Goal: Information Seeking & Learning: Learn about a topic

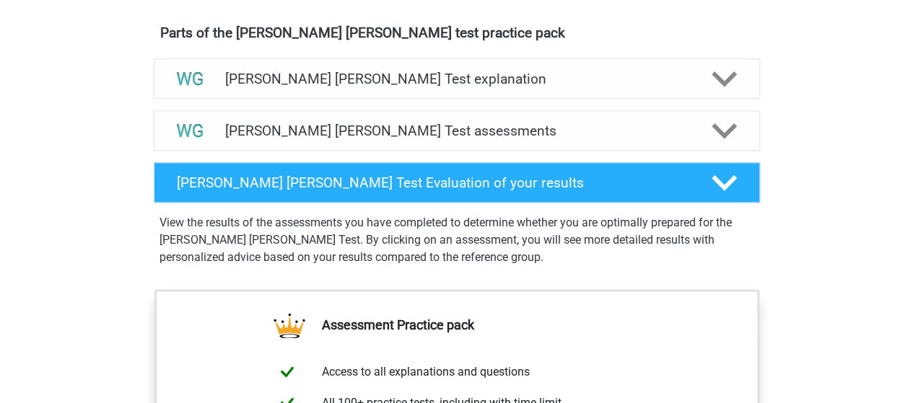
scroll to position [807, 0]
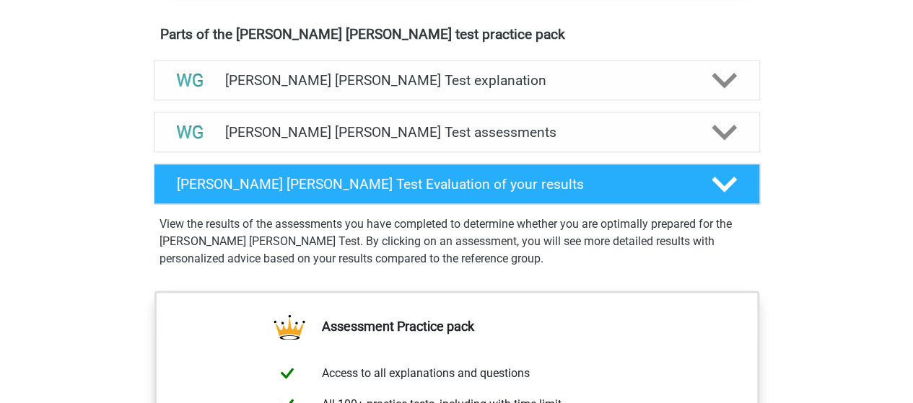
click at [427, 240] on p "View the results of the assessments you have completed to determine whether you…" at bounding box center [457, 242] width 595 height 52
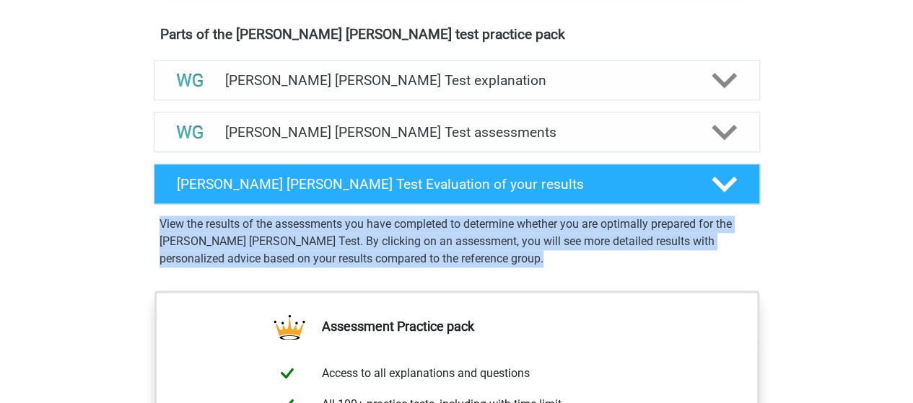
click at [427, 240] on p "View the results of the assessments you have completed to determine whether you…" at bounding box center [457, 242] width 595 height 52
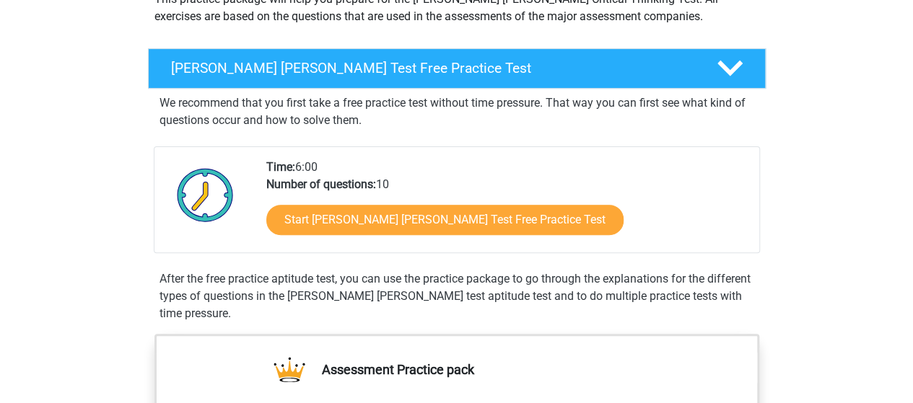
scroll to position [175, 0]
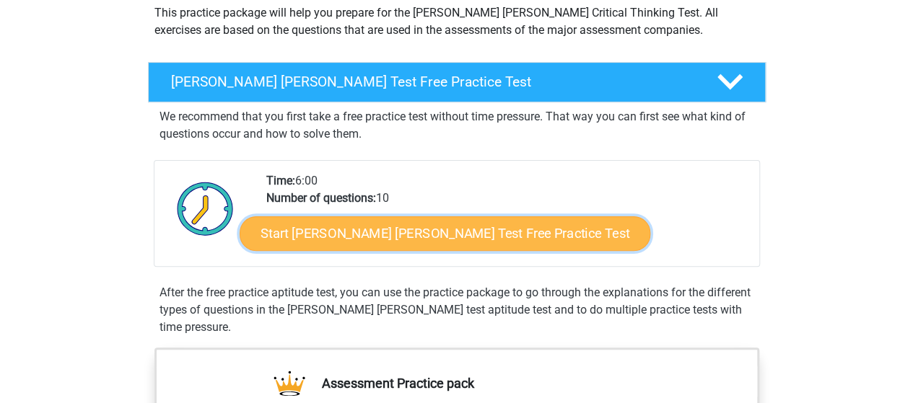
click at [381, 232] on link "Start Watson Glaser Test Free Practice Test" at bounding box center [445, 234] width 411 height 35
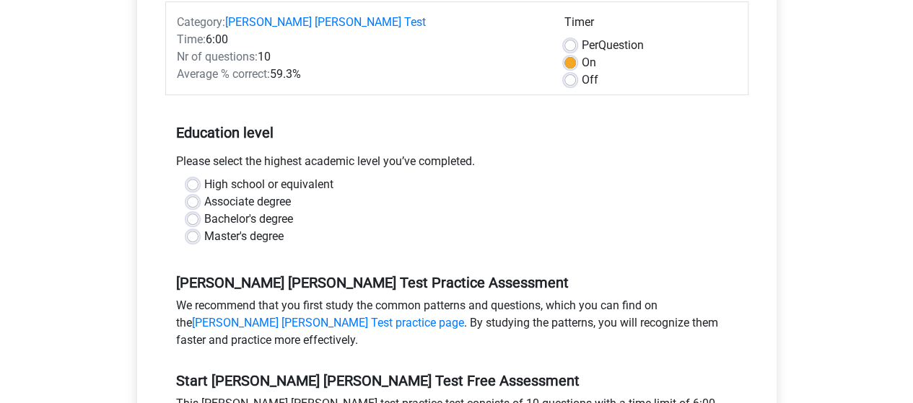
scroll to position [206, 0]
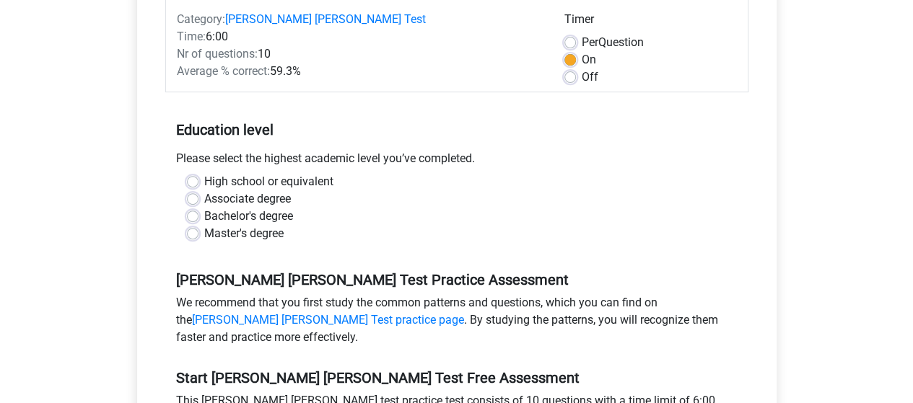
click at [243, 225] on label "Master's degree" at bounding box center [243, 233] width 79 height 17
click at [198, 225] on input "Master's degree" at bounding box center [193, 232] width 12 height 14
radio input "true"
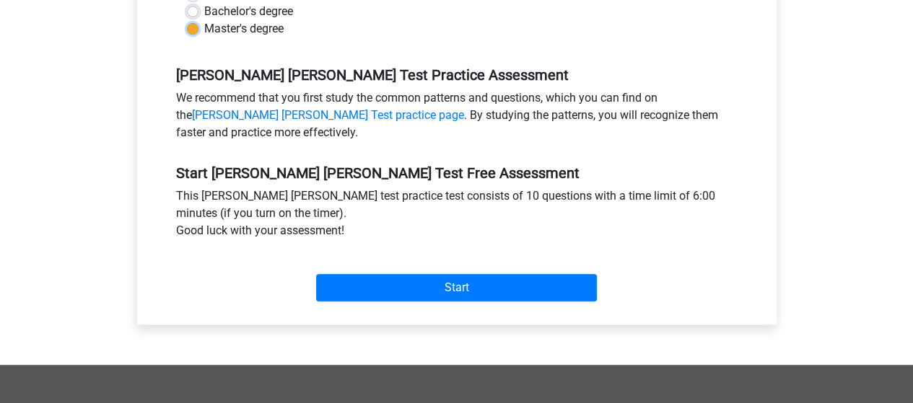
scroll to position [415, 0]
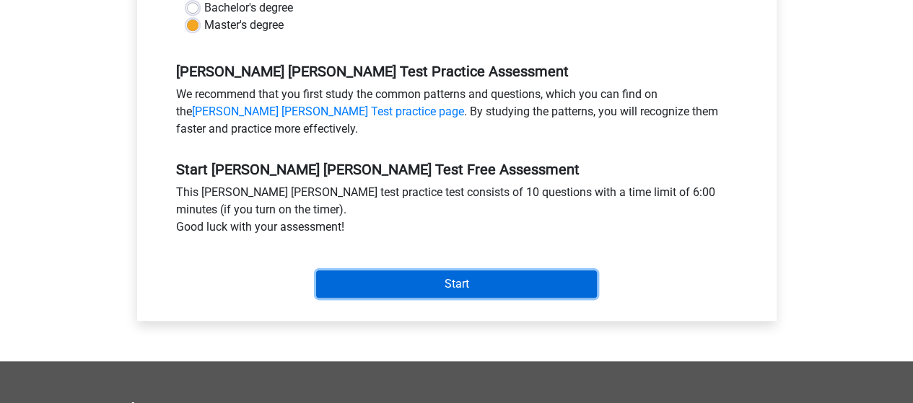
click at [453, 271] on input "Start" at bounding box center [456, 284] width 281 height 27
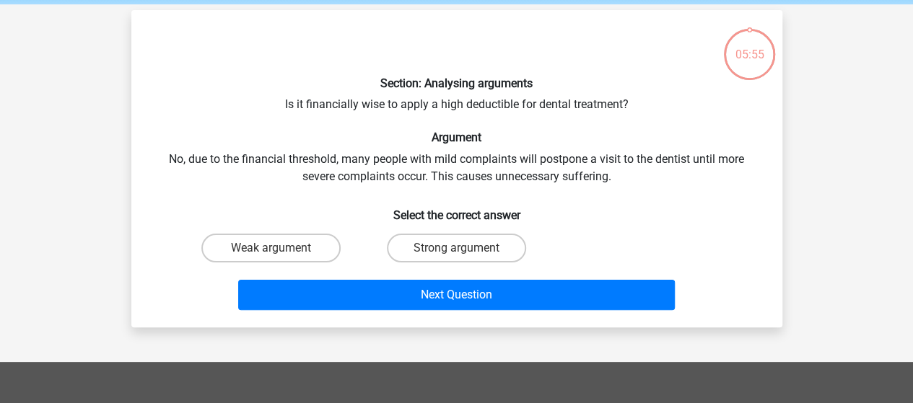
scroll to position [58, 0]
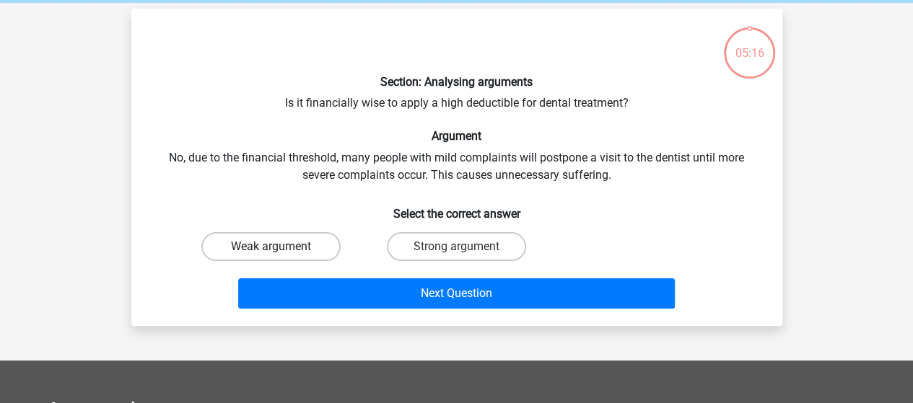
click at [256, 242] on label "Weak argument" at bounding box center [270, 246] width 139 height 29
click at [271, 247] on input "Weak argument" at bounding box center [275, 251] width 9 height 9
radio input "true"
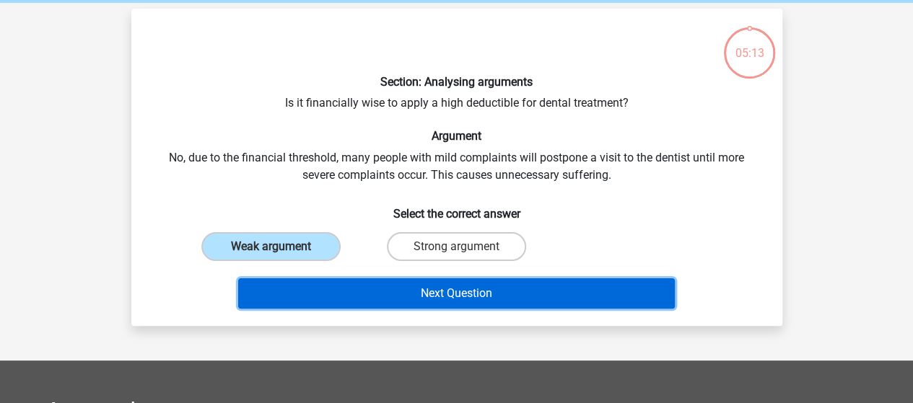
click at [377, 283] on button "Next Question" at bounding box center [456, 294] width 437 height 30
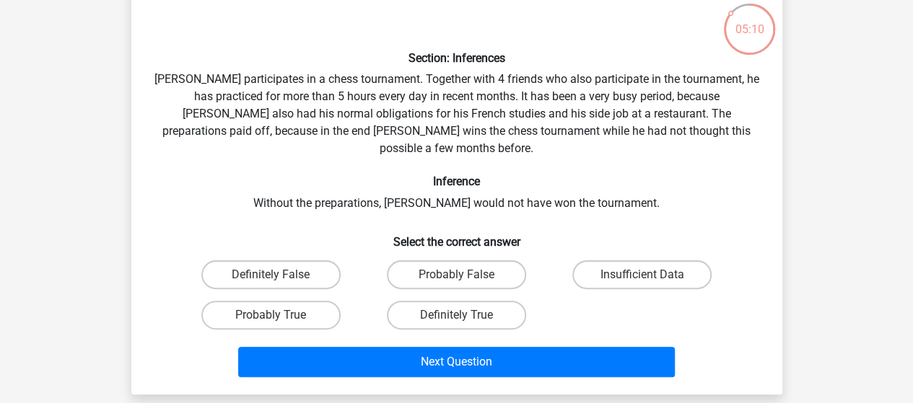
scroll to position [77, 0]
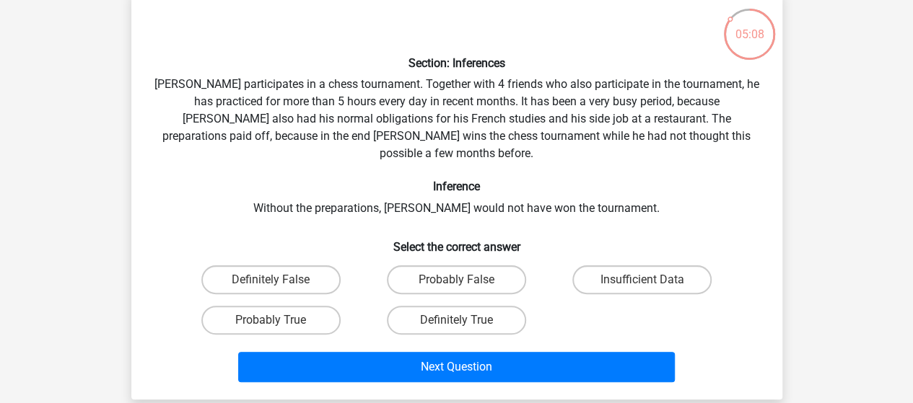
click at [453, 87] on div "Section: Inferences Pablo participates in a chess tournament. Together with 4 f…" at bounding box center [456, 194] width 639 height 387
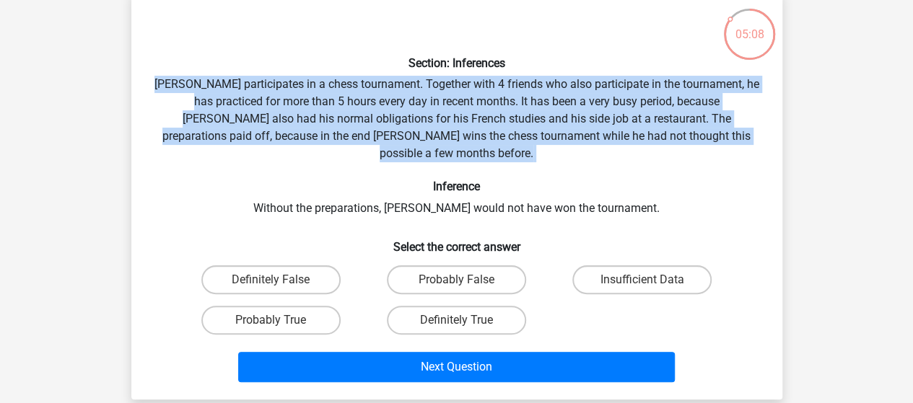
click at [453, 87] on div "Section: Inferences Pablo participates in a chess tournament. Together with 4 f…" at bounding box center [456, 194] width 639 height 387
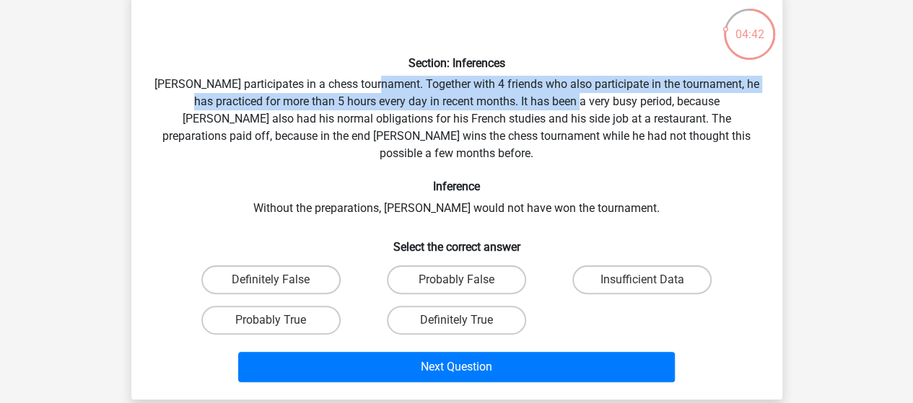
drag, startPoint x: 385, startPoint y: 84, endPoint x: 571, endPoint y: 95, distance: 185.8
click at [571, 95] on div "Section: Inferences Pablo participates in a chess tournament. Together with 4 f…" at bounding box center [456, 194] width 639 height 387
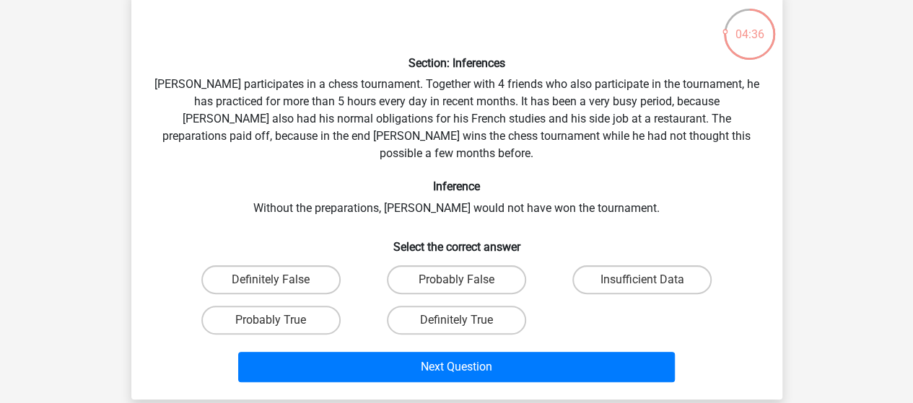
click at [577, 125] on div "Section: Inferences Pablo participates in a chess tournament. Together with 4 f…" at bounding box center [456, 194] width 639 height 387
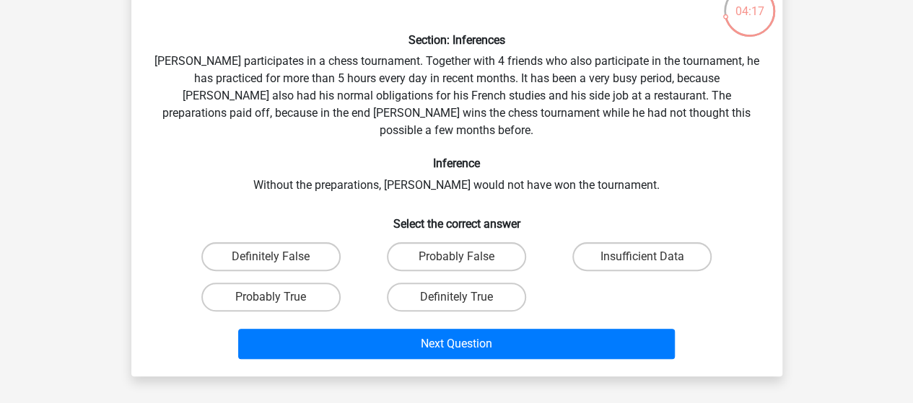
scroll to position [101, 0]
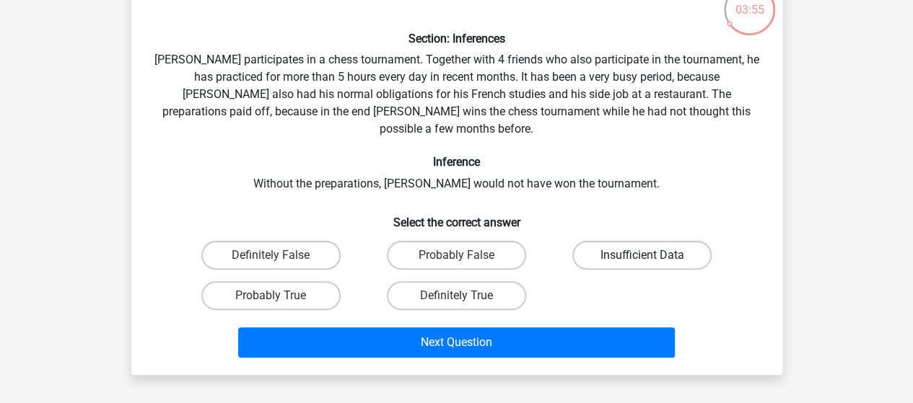
click at [636, 241] on label "Insufficient Data" at bounding box center [641, 255] width 139 height 29
click at [642, 256] on input "Insufficient Data" at bounding box center [646, 260] width 9 height 9
radio input "true"
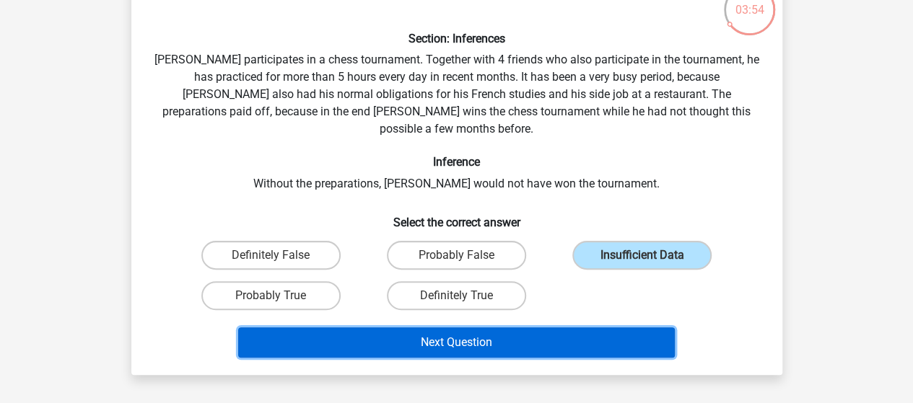
click at [468, 329] on button "Next Question" at bounding box center [456, 343] width 437 height 30
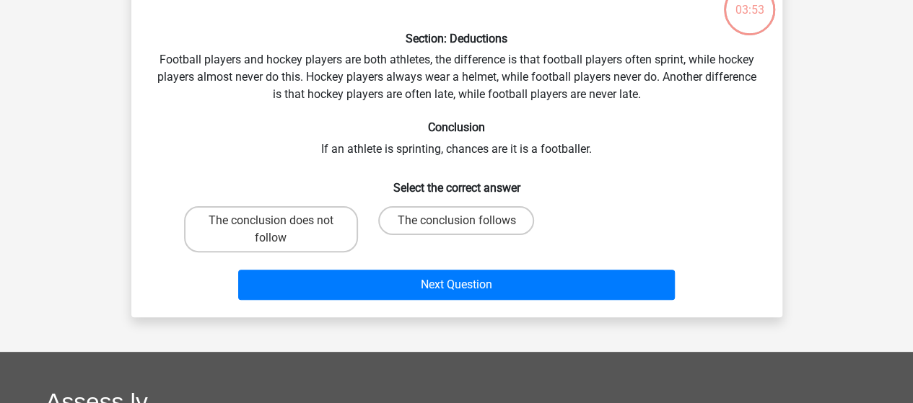
scroll to position [66, 0]
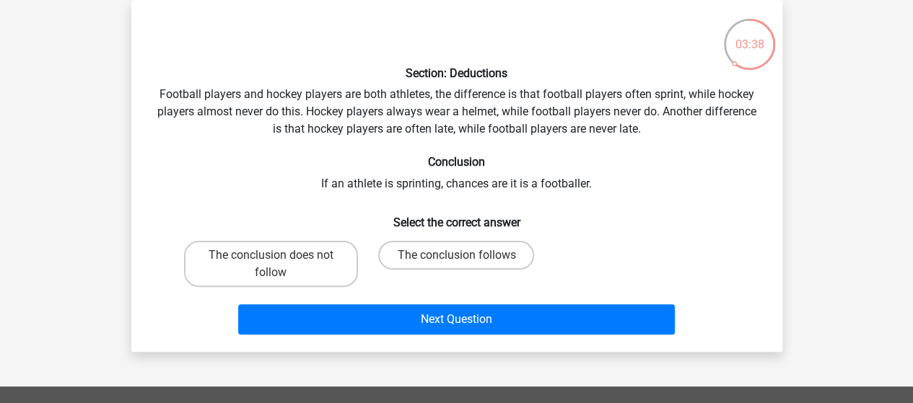
click at [425, 180] on div "Section: Deductions Football players and hockey players are both athletes, the …" at bounding box center [456, 176] width 639 height 329
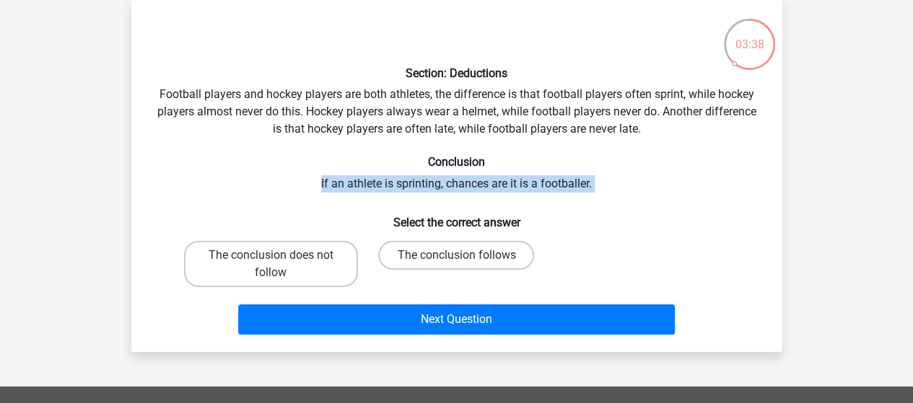
click at [425, 180] on div "Section: Deductions Football players and hockey players are both athletes, the …" at bounding box center [456, 176] width 639 height 329
click at [443, 257] on label "The conclusion follows" at bounding box center [456, 255] width 156 height 29
click at [456, 257] on input "The conclusion follows" at bounding box center [460, 260] width 9 height 9
radio input "true"
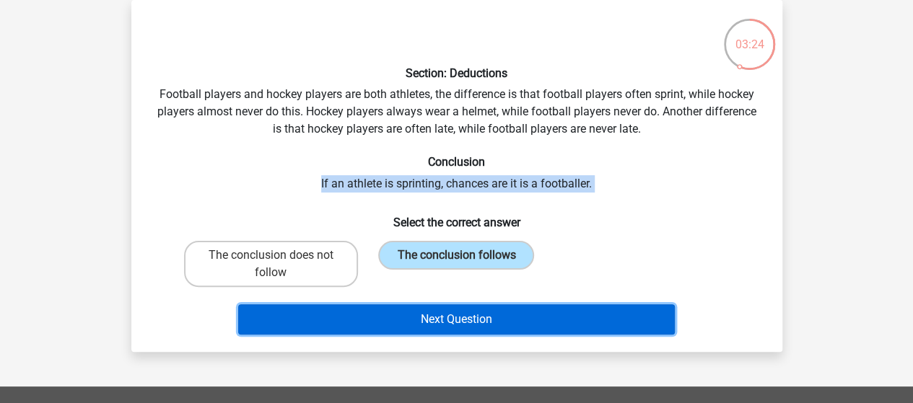
click at [450, 315] on button "Next Question" at bounding box center [456, 320] width 437 height 30
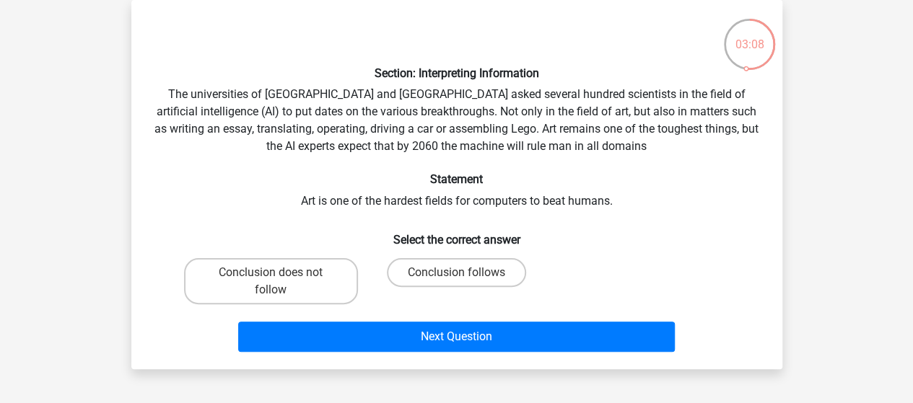
click at [491, 130] on div "Section: Interpreting Information The universities of Oxford and Yale asked sev…" at bounding box center [456, 185] width 639 height 346
click at [419, 275] on label "Conclusion follows" at bounding box center [456, 272] width 139 height 29
click at [456, 275] on input "Conclusion follows" at bounding box center [460, 277] width 9 height 9
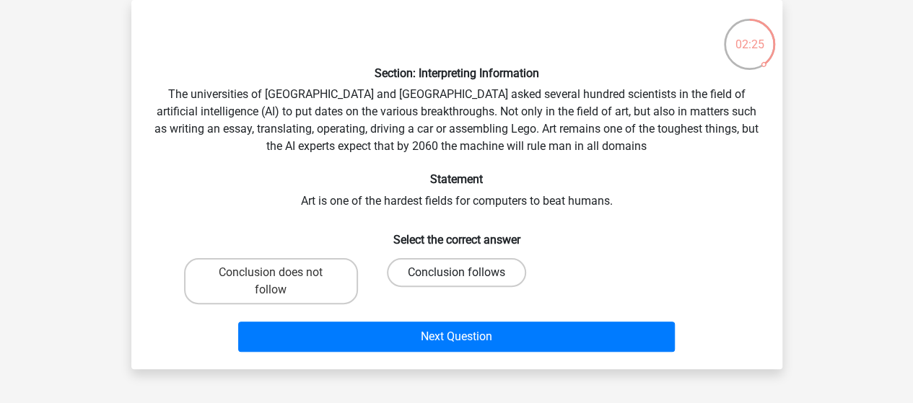
radio input "true"
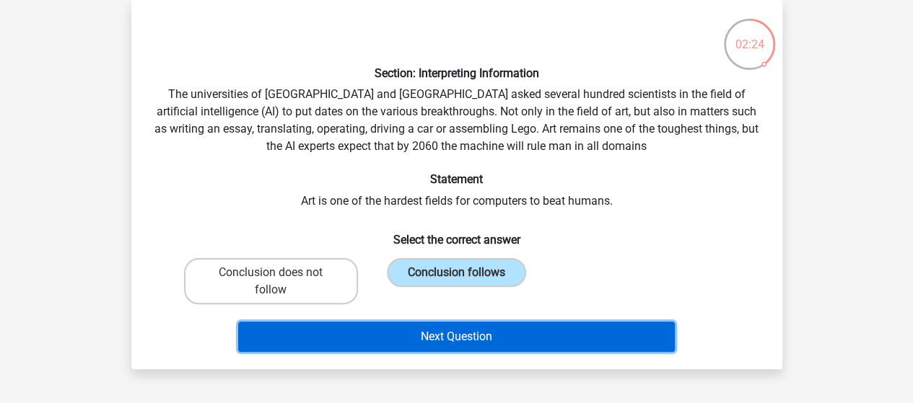
drag, startPoint x: 432, startPoint y: 322, endPoint x: 429, endPoint y: 333, distance: 11.0
click at [429, 333] on button "Next Question" at bounding box center [456, 337] width 437 height 30
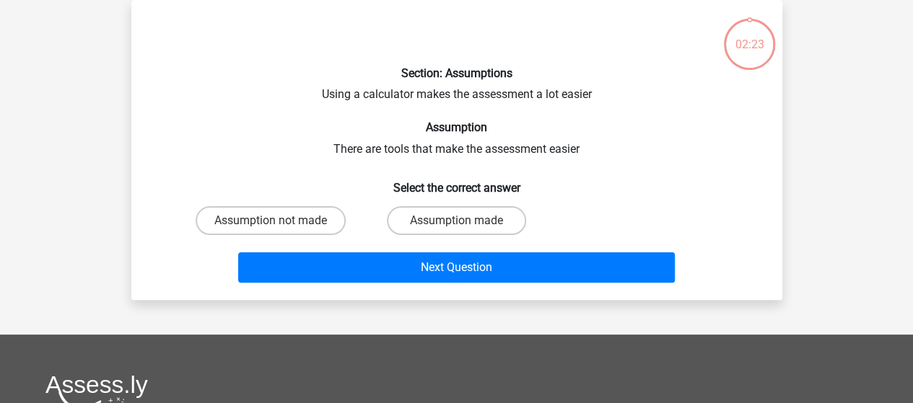
click at [429, 333] on div "Register Nederlands English" at bounding box center [456, 325] width 913 height 782
click at [459, 96] on div "Section: Assumptions Using a calculator makes the assessment a lot easier Assum…" at bounding box center [456, 150] width 639 height 277
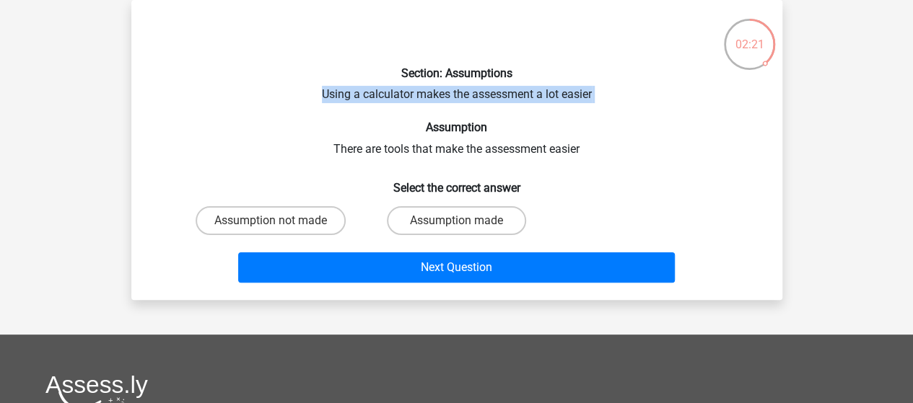
click at [459, 96] on div "Section: Assumptions Using a calculator makes the assessment a lot easier Assum…" at bounding box center [456, 150] width 639 height 277
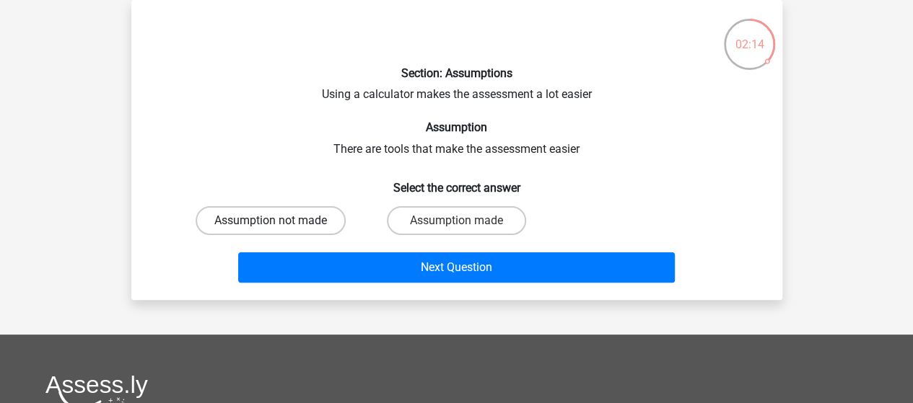
click at [307, 213] on label "Assumption not made" at bounding box center [271, 220] width 150 height 29
click at [280, 221] on input "Assumption not made" at bounding box center [275, 225] width 9 height 9
radio input "true"
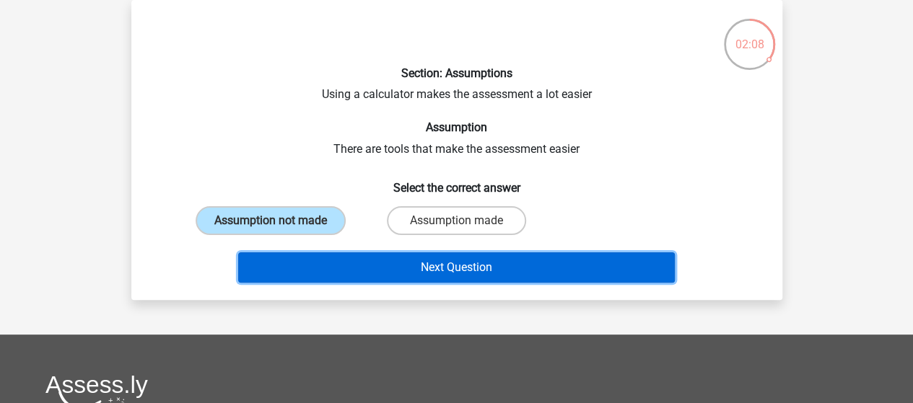
click at [433, 262] on button "Next Question" at bounding box center [456, 268] width 437 height 30
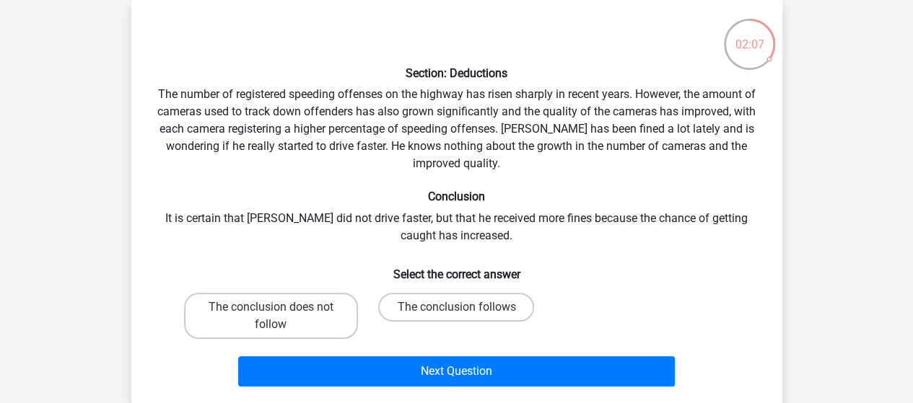
click at [449, 99] on div "Section: Deductions The number of registered speeding offenses on the highway h…" at bounding box center [456, 202] width 639 height 381
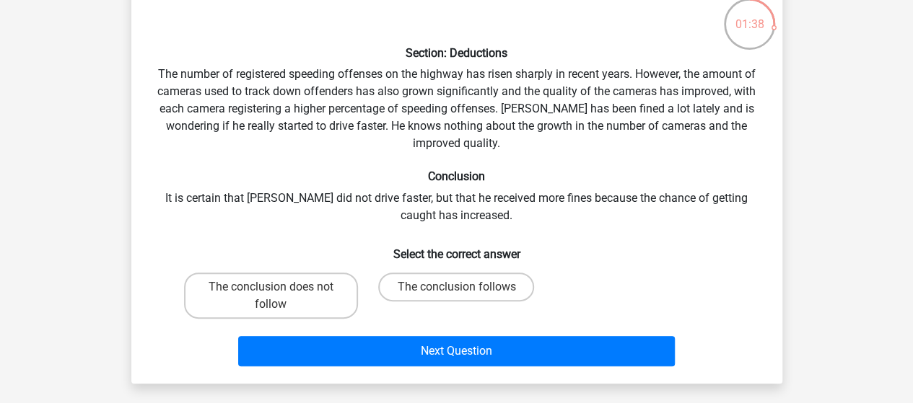
scroll to position [87, 0]
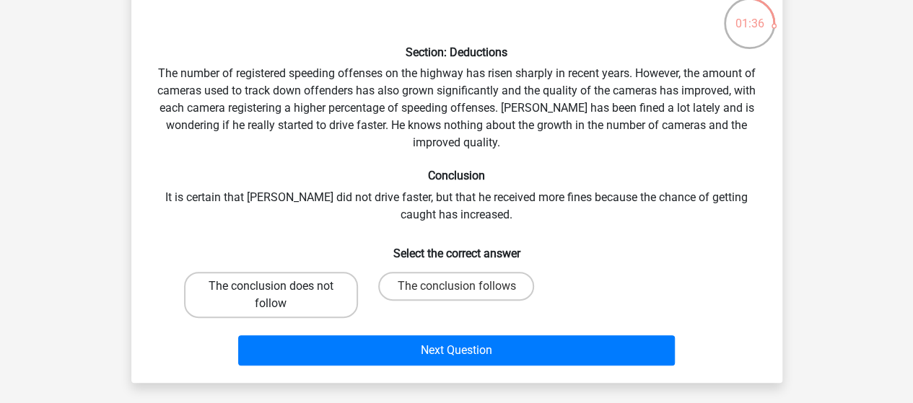
click at [290, 306] on label "The conclusion does not follow" at bounding box center [271, 295] width 174 height 46
click at [280, 296] on input "The conclusion does not follow" at bounding box center [275, 291] width 9 height 9
radio input "true"
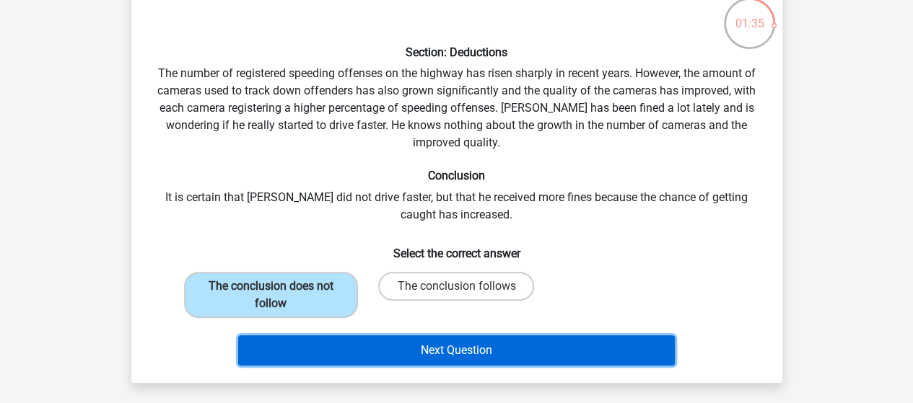
click at [362, 337] on button "Next Question" at bounding box center [456, 351] width 437 height 30
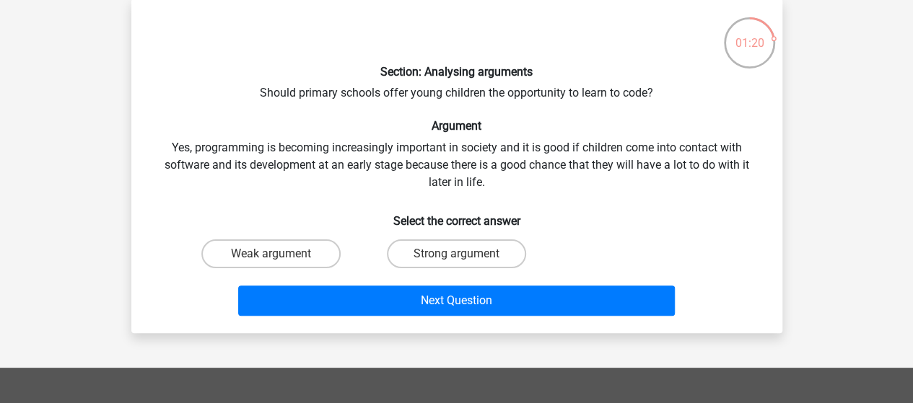
scroll to position [72, 0]
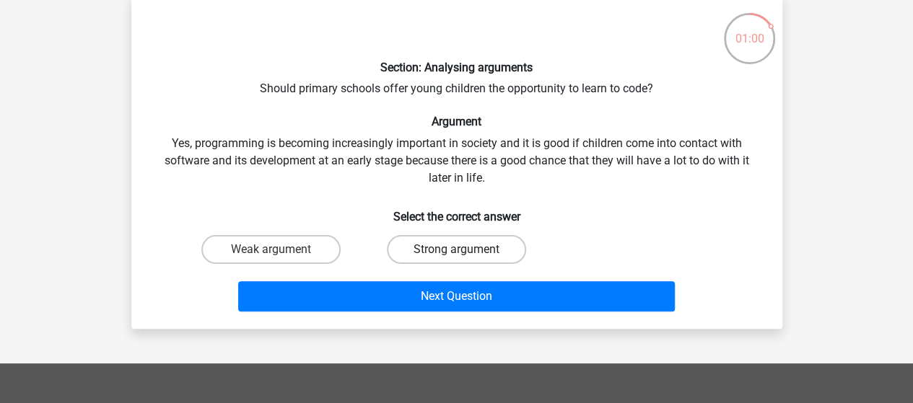
click at [437, 251] on label "Strong argument" at bounding box center [456, 249] width 139 height 29
click at [456, 251] on input "Strong argument" at bounding box center [460, 254] width 9 height 9
radio input "true"
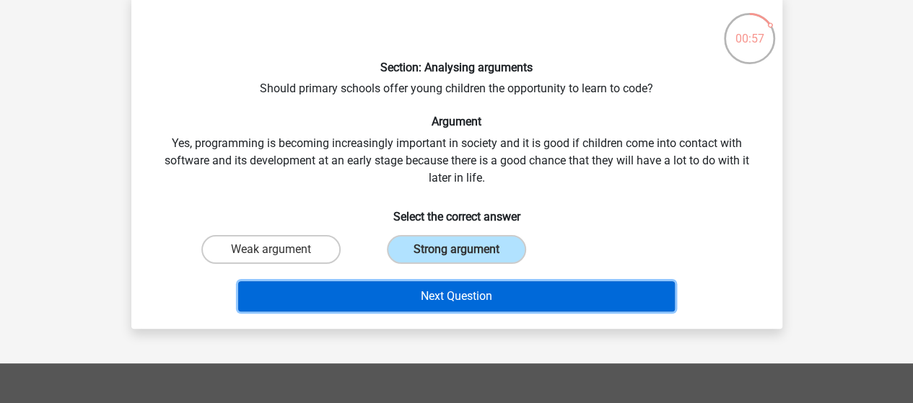
click at [444, 297] on button "Next Question" at bounding box center [456, 296] width 437 height 30
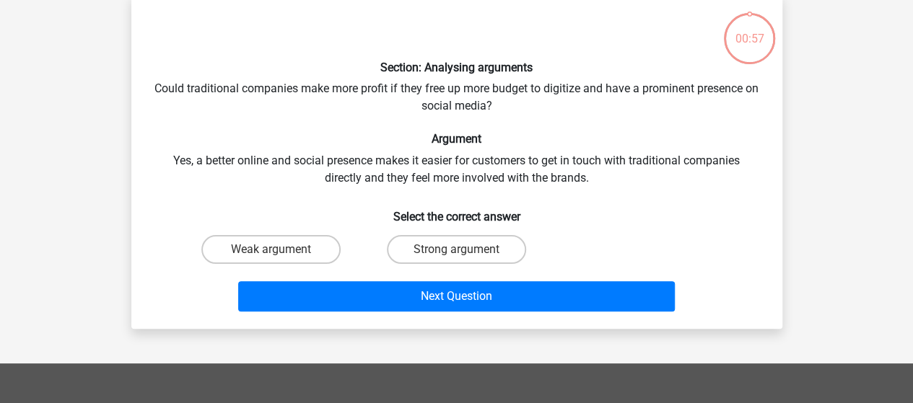
scroll to position [66, 0]
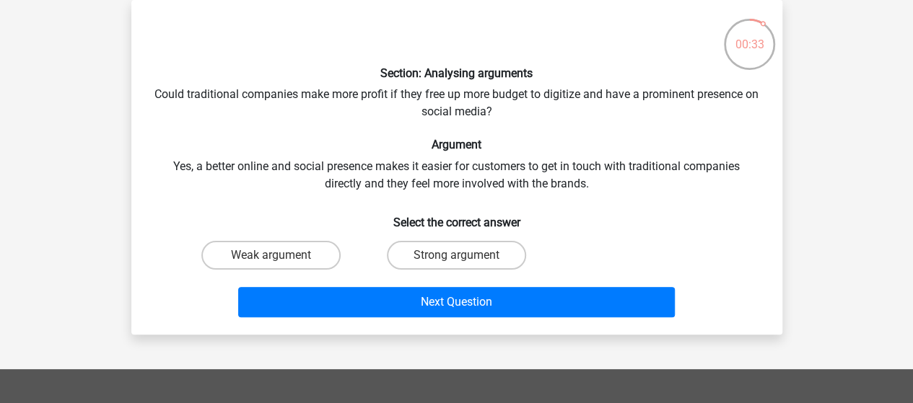
click at [459, 256] on input "Strong argument" at bounding box center [460, 260] width 9 height 9
radio input "true"
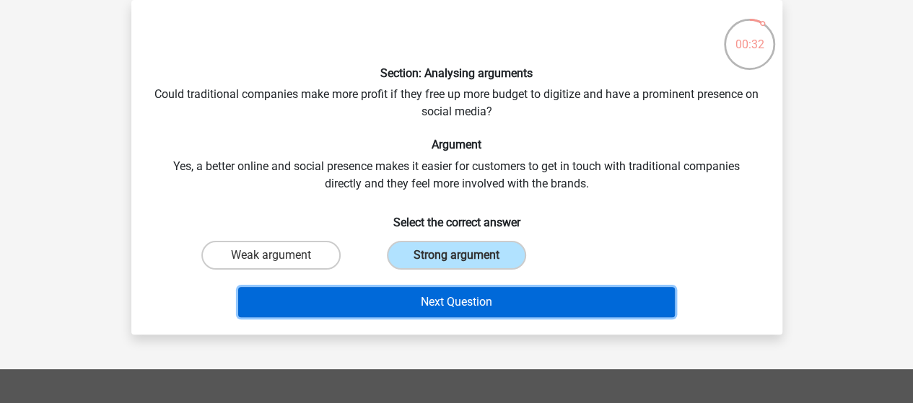
click at [459, 295] on button "Next Question" at bounding box center [456, 302] width 437 height 30
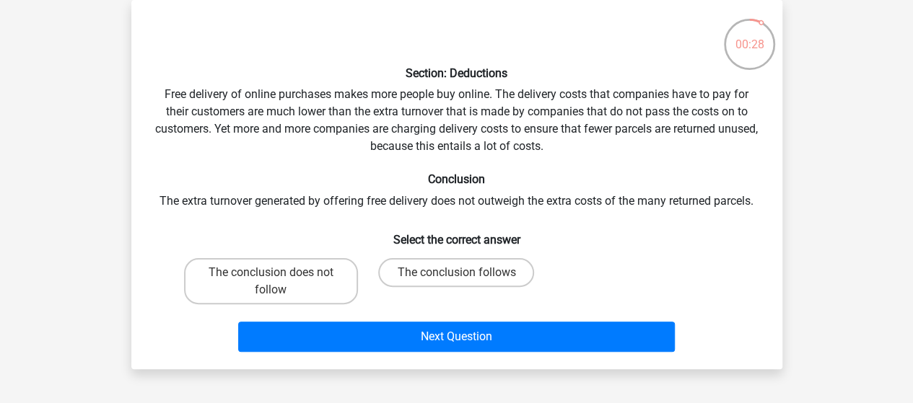
click at [471, 110] on div "Section: Deductions Free delivery of online purchases makes more people buy onl…" at bounding box center [456, 185] width 639 height 346
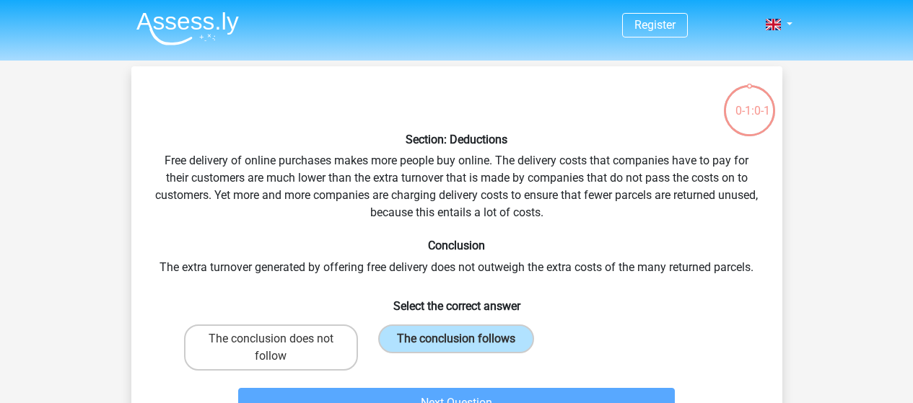
scroll to position [66, 0]
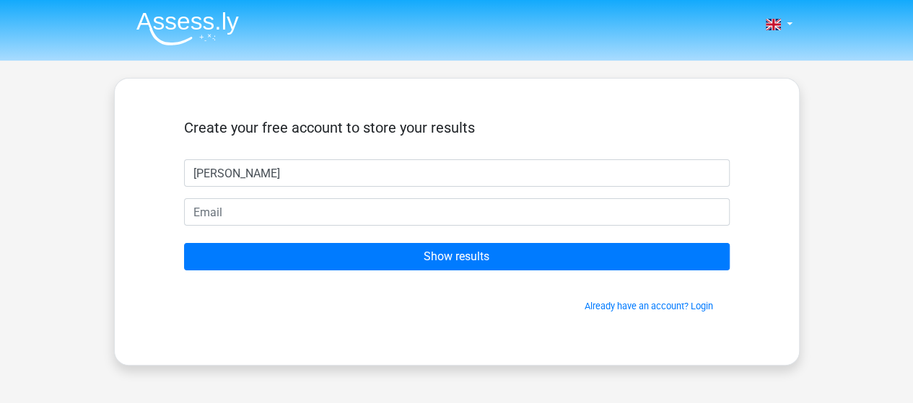
type input "[PERSON_NAME]"
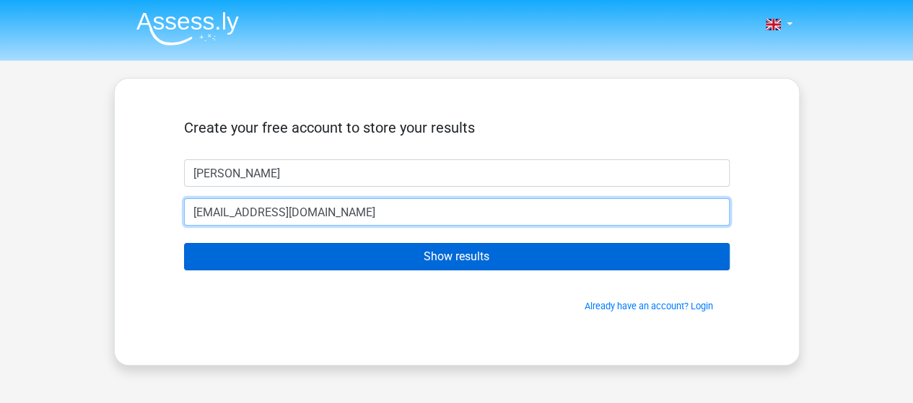
type input "[EMAIL_ADDRESS][DOMAIN_NAME]"
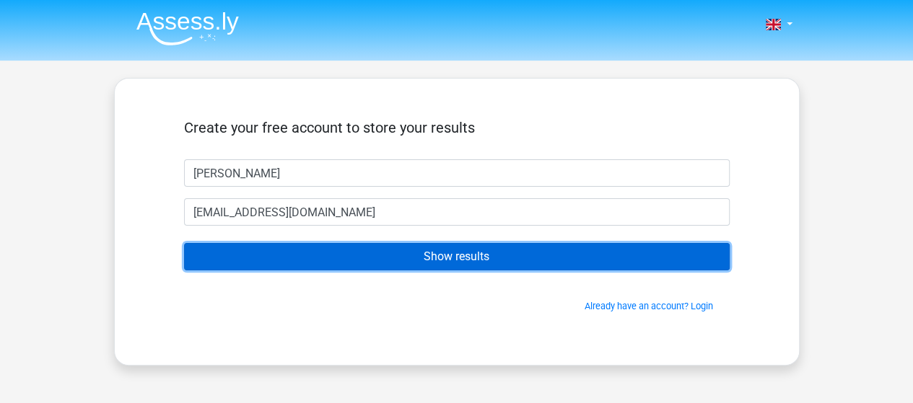
click at [463, 266] on input "Show results" at bounding box center [457, 256] width 546 height 27
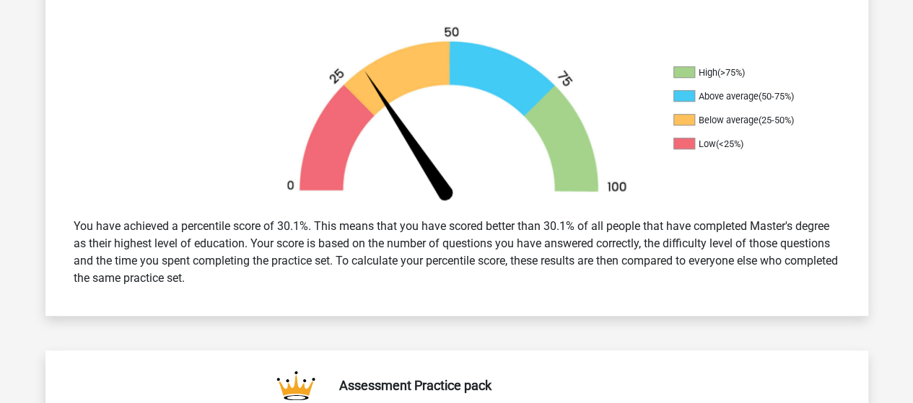
scroll to position [434, 0]
click at [462, 229] on div "You have achieved a percentile score of 30.1%. This means that you have scored …" at bounding box center [457, 251] width 788 height 81
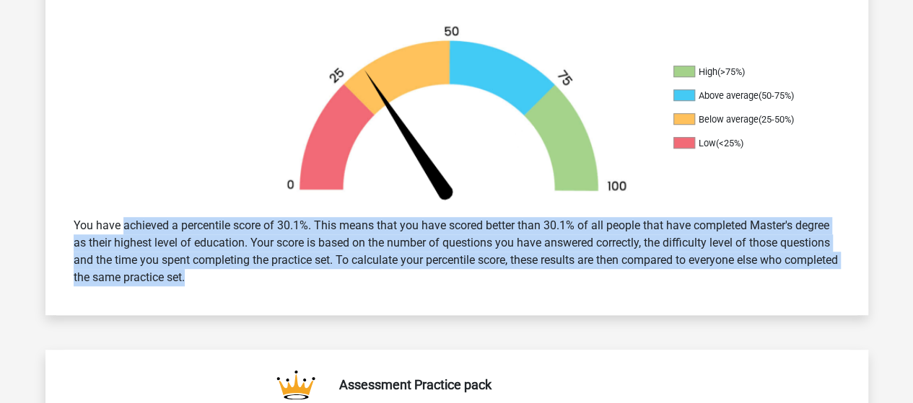
click at [462, 229] on div "You have achieved a percentile score of 30.1%. This means that you have scored …" at bounding box center [457, 251] width 788 height 81
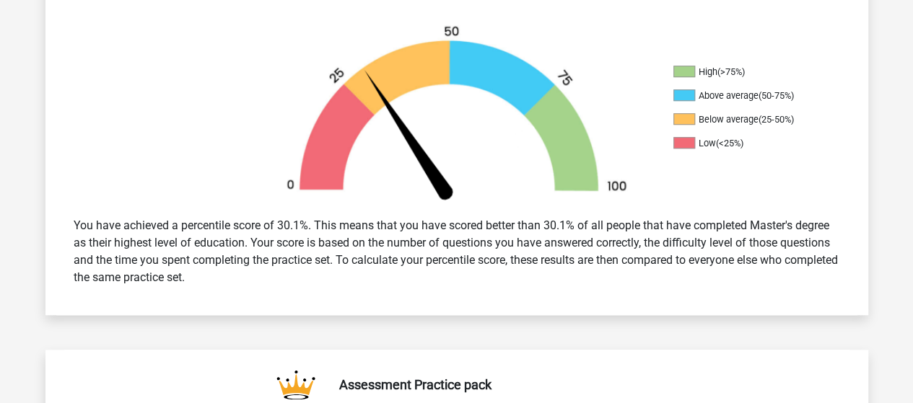
click at [461, 245] on div "You have achieved a percentile score of 30.1%. This means that you have scored …" at bounding box center [457, 251] width 788 height 81
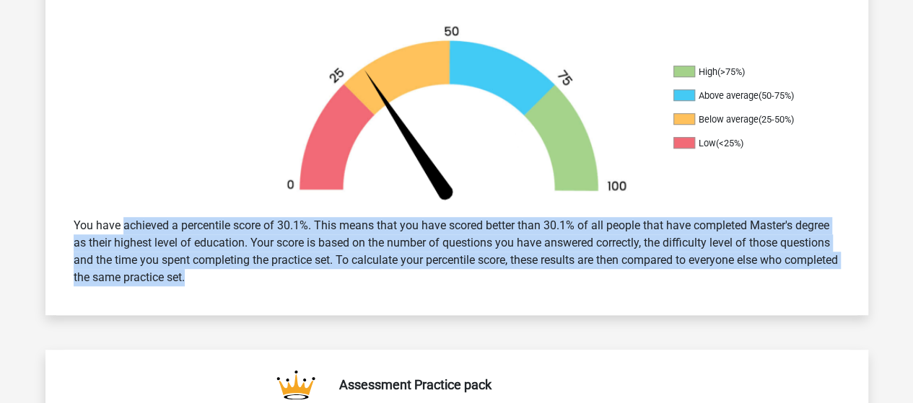
click at [461, 245] on div "You have achieved a percentile score of 30.1%. This means that you have scored …" at bounding box center [457, 251] width 788 height 81
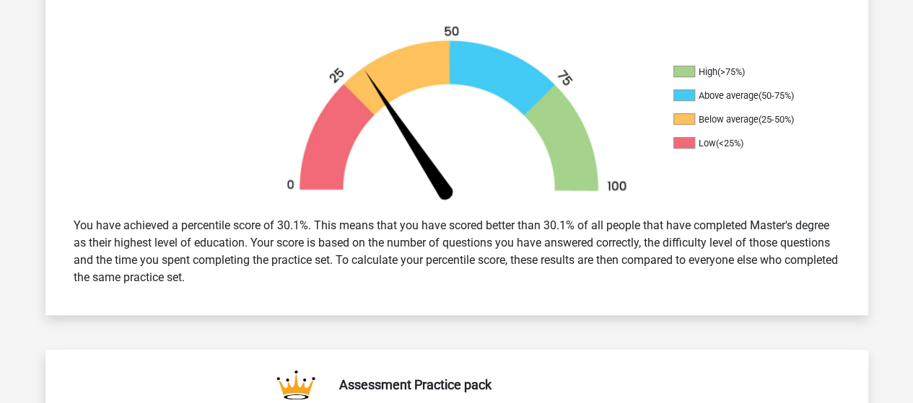
click at [468, 253] on div "You have achieved a percentile score of 30.1%. This means that you have scored …" at bounding box center [457, 251] width 788 height 81
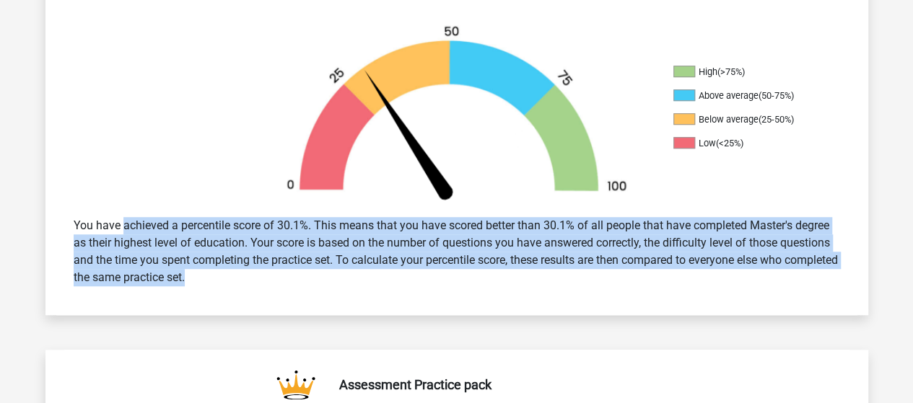
click at [468, 253] on div "You have achieved a percentile score of 30.1%. This means that you have scored …" at bounding box center [457, 251] width 788 height 81
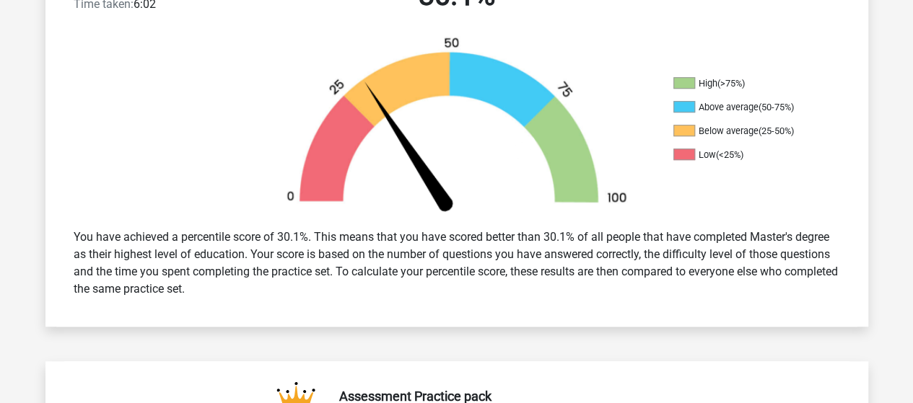
scroll to position [422, 0]
click at [468, 253] on div "You have achieved a percentile score of 30.1%. This means that you have scored …" at bounding box center [457, 264] width 788 height 81
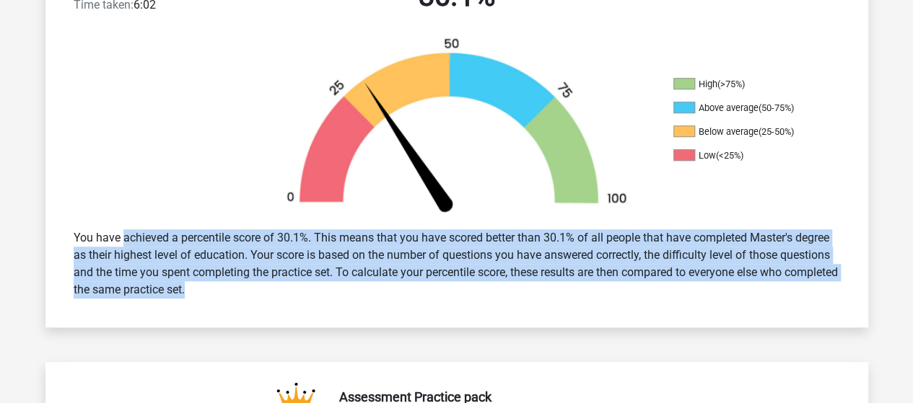
click at [468, 253] on div "You have achieved a percentile score of 30.1%. This means that you have scored …" at bounding box center [457, 264] width 788 height 81
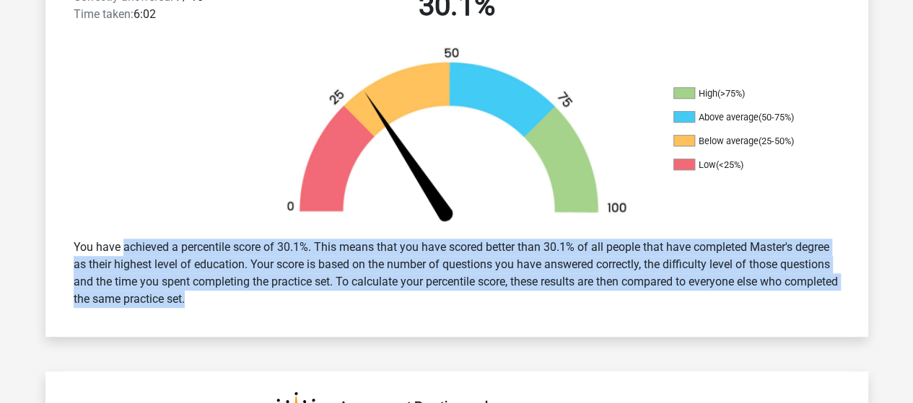
click at [468, 253] on div "You have achieved a percentile score of 30.1%. This means that you have scored …" at bounding box center [457, 273] width 788 height 81
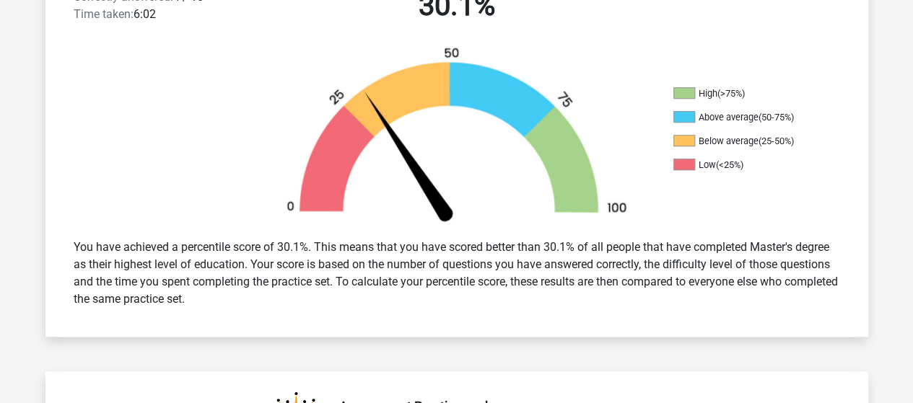
click at [468, 253] on div "You have achieved a percentile score of 30.1%. This means that you have scored …" at bounding box center [457, 273] width 788 height 81
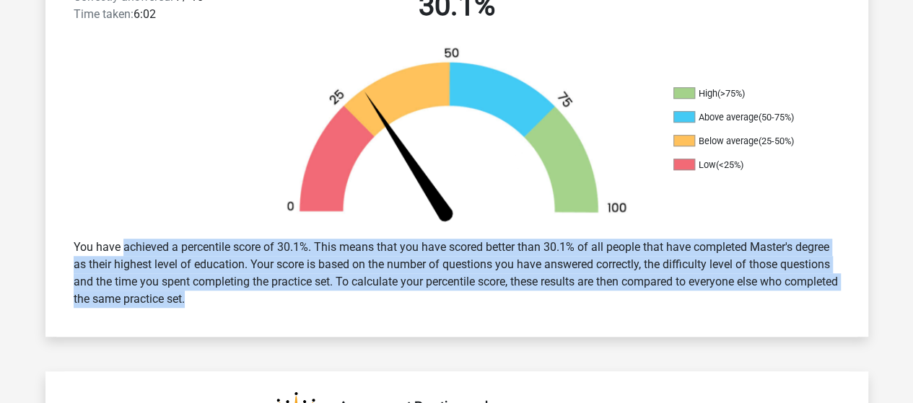
click at [468, 253] on div "You have achieved a percentile score of 30.1%. This means that you have scored …" at bounding box center [457, 273] width 788 height 81
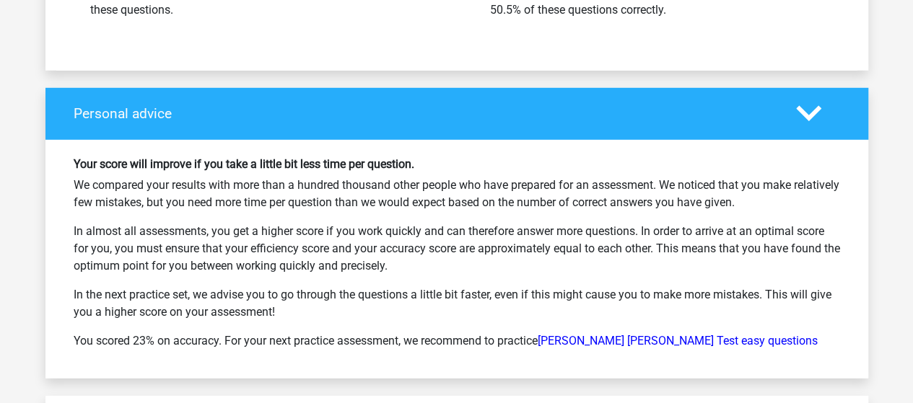
scroll to position [2066, 0]
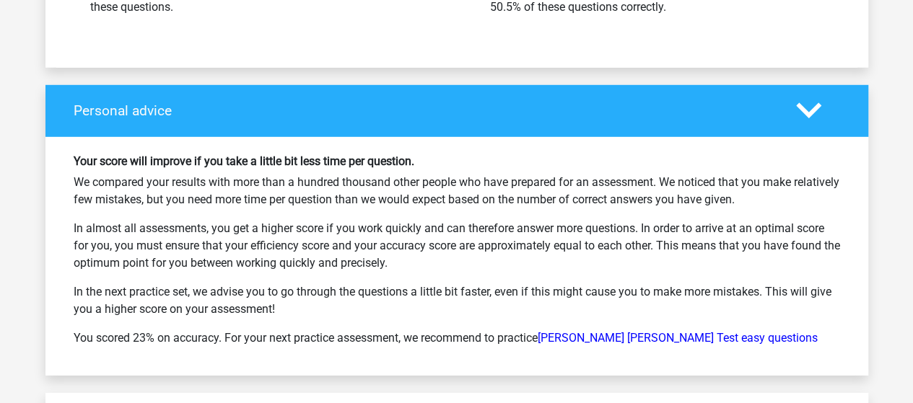
click at [458, 174] on p "We compared your results with more than a hundred thousand other people who hav…" at bounding box center [457, 191] width 767 height 35
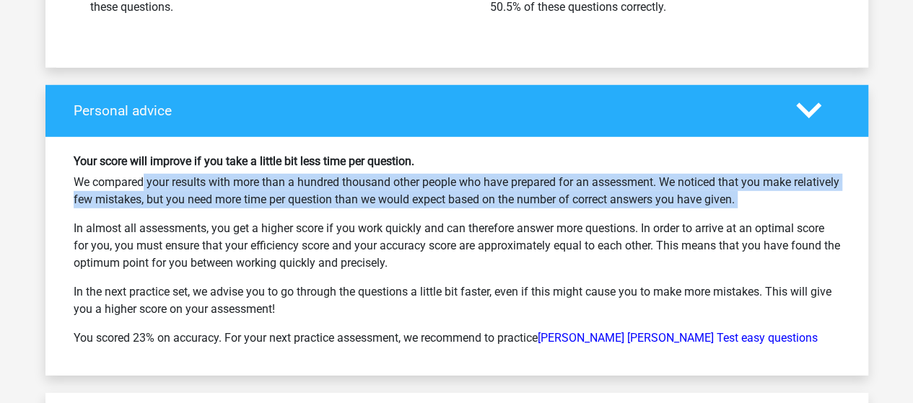
click at [458, 174] on p "We compared your results with more than a hundred thousand other people who hav…" at bounding box center [457, 191] width 767 height 35
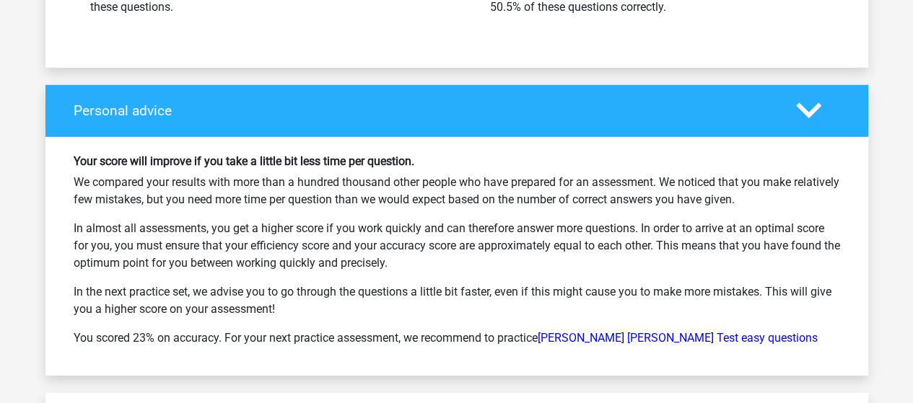
click at [445, 174] on p "We compared your results with more than a hundred thousand other people who hav…" at bounding box center [457, 191] width 767 height 35
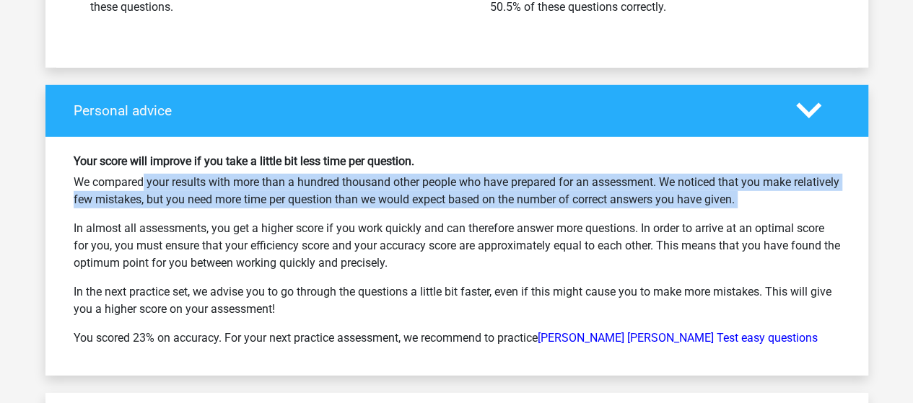
click at [445, 174] on p "We compared your results with more than a hundred thousand other people who hav…" at bounding box center [457, 191] width 767 height 35
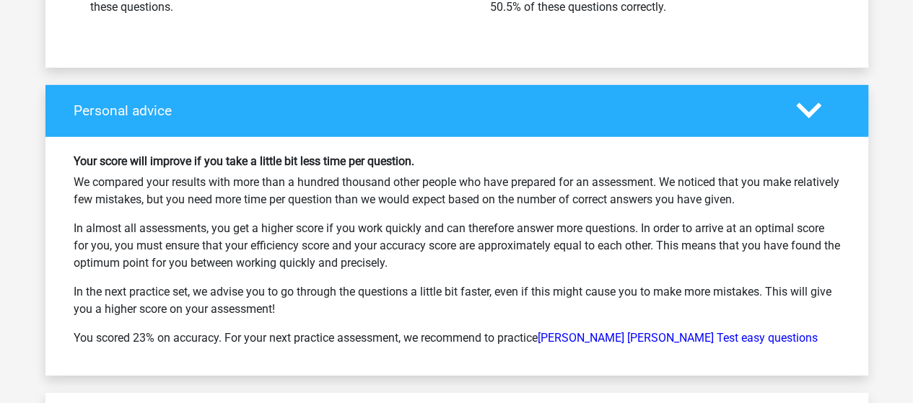
scroll to position [2064, 0]
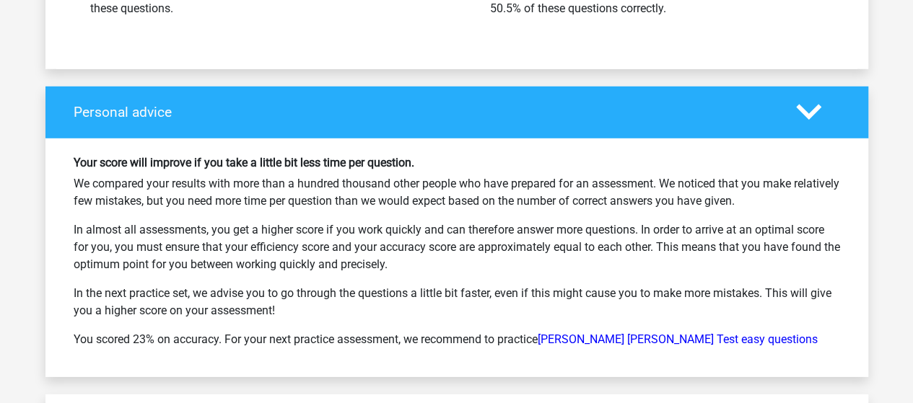
click at [431, 177] on p "We compared your results with more than a hundred thousand other people who hav…" at bounding box center [457, 192] width 767 height 35
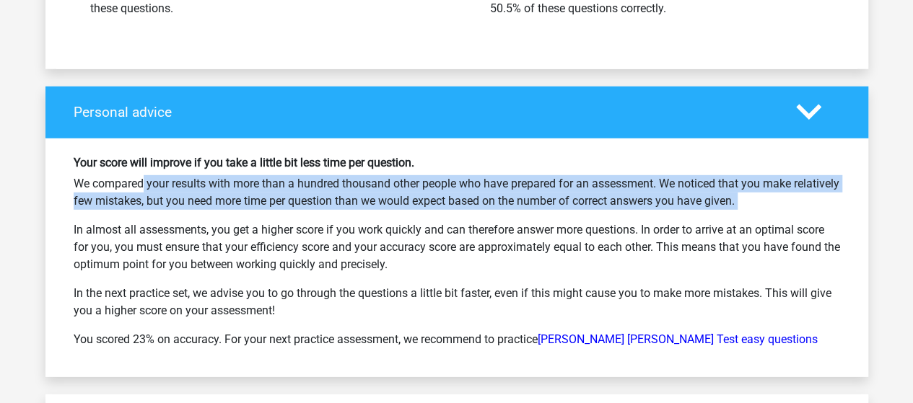
click at [431, 177] on p "We compared your results with more than a hundred thousand other people who hav…" at bounding box center [457, 192] width 767 height 35
click at [424, 175] on p "We compared your results with more than a hundred thousand other people who hav…" at bounding box center [457, 192] width 767 height 35
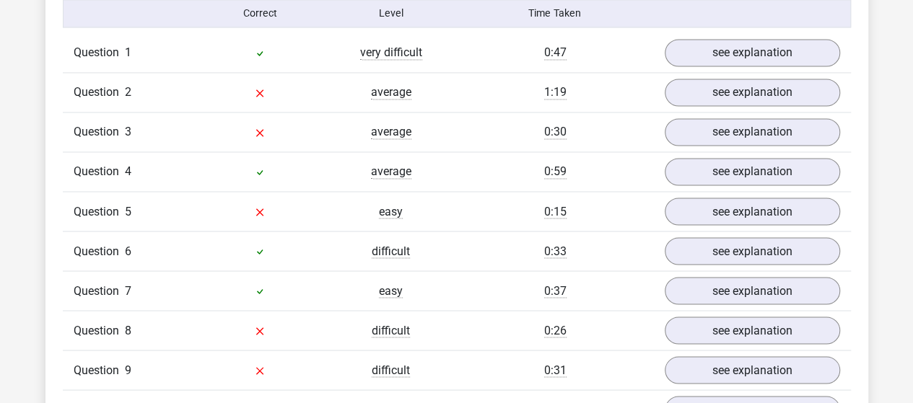
scroll to position [1187, 0]
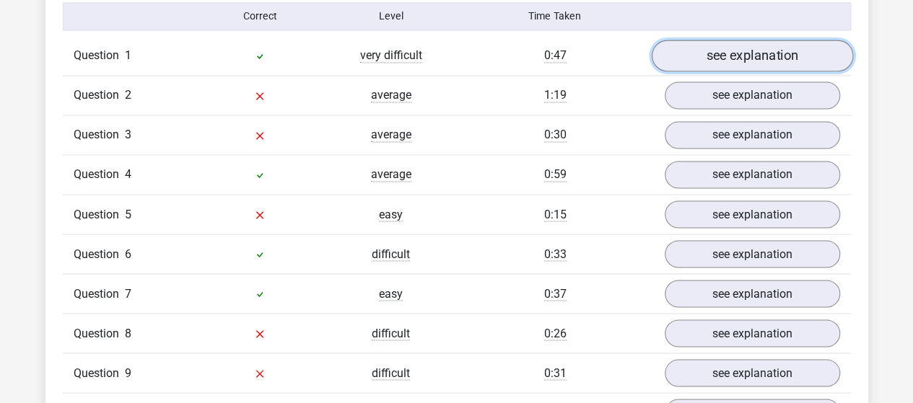
click at [728, 53] on link "see explanation" at bounding box center [751, 56] width 201 height 32
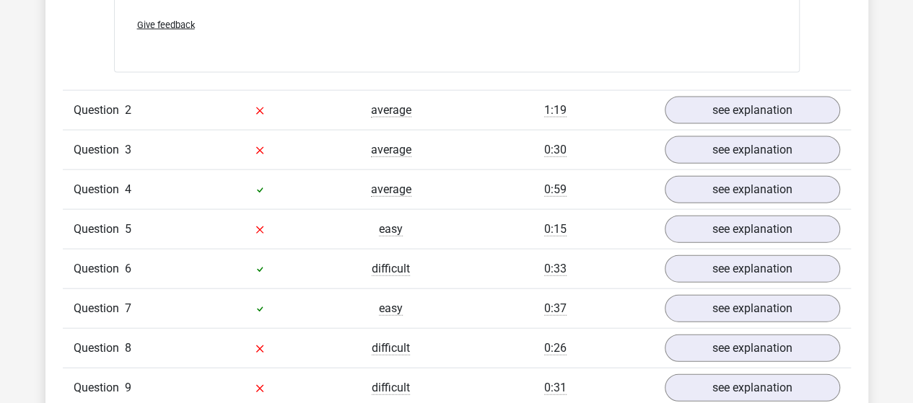
scroll to position [1555, 0]
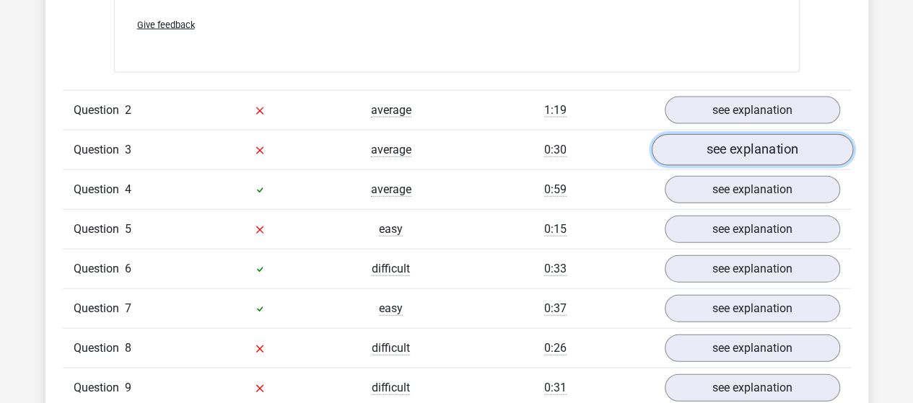
click at [764, 134] on link "see explanation" at bounding box center [751, 150] width 201 height 32
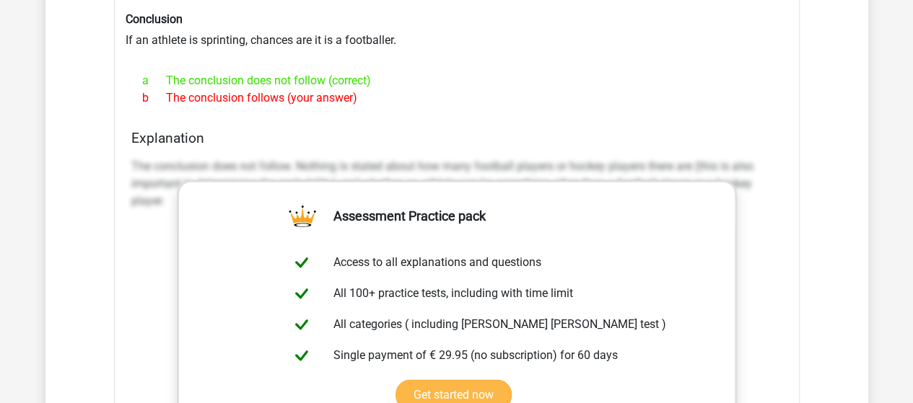
scroll to position [1792, 0]
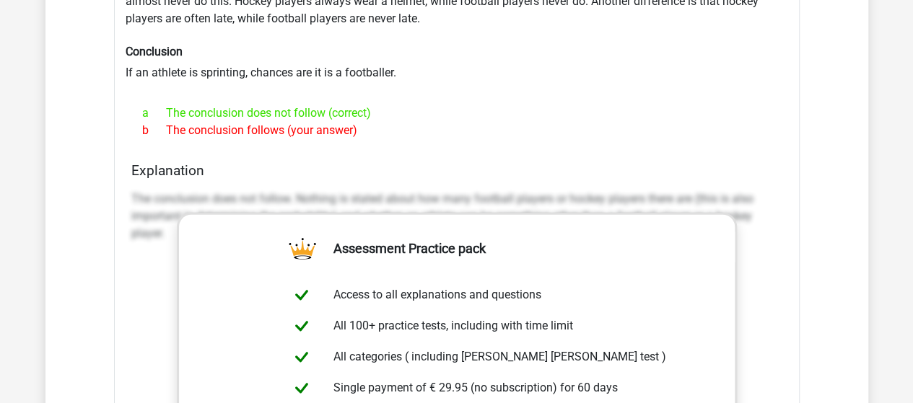
click at [620, 142] on div "Section: Deductions Football players and hockey players are both athletes, the …" at bounding box center [457, 316] width 686 height 735
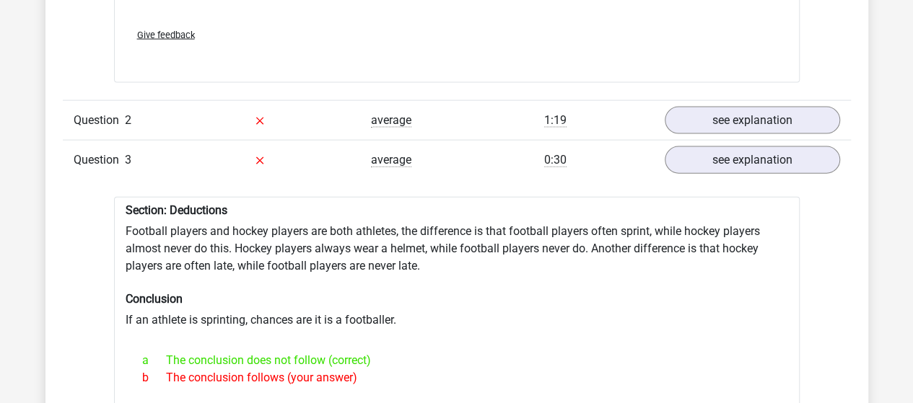
scroll to position [1555, 0]
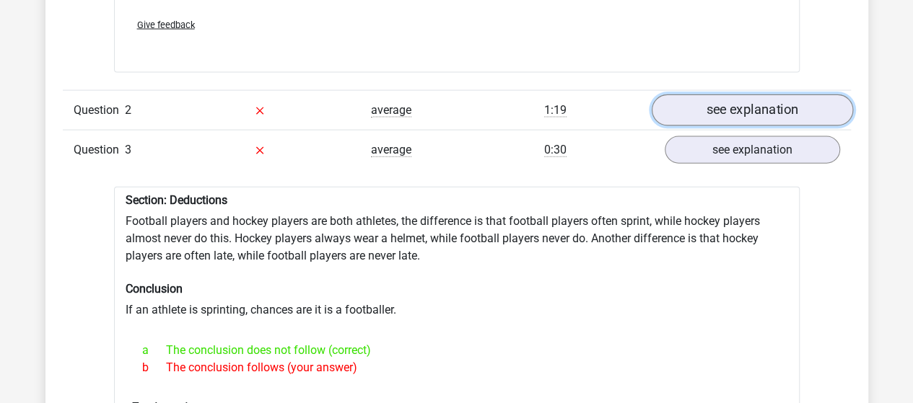
click at [727, 95] on link "see explanation" at bounding box center [751, 111] width 201 height 32
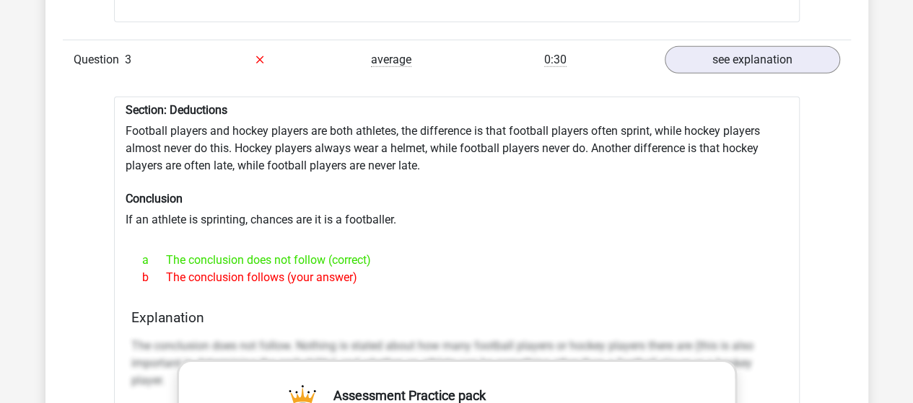
scroll to position [2108, 0]
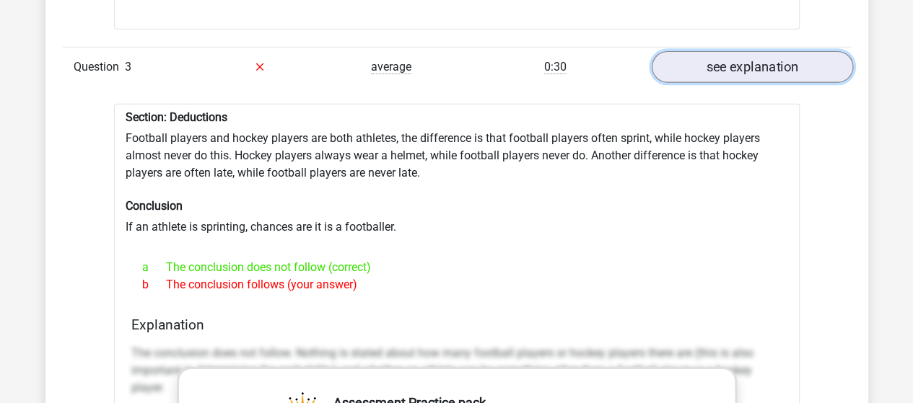
click at [719, 60] on link "see explanation" at bounding box center [751, 67] width 201 height 32
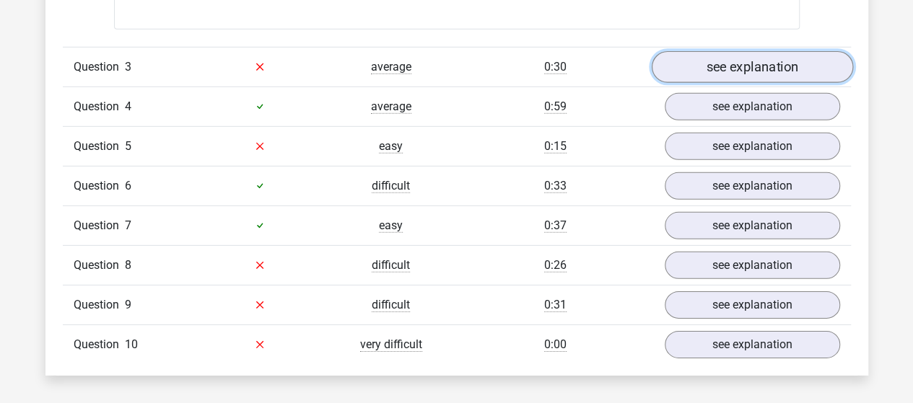
click at [719, 51] on link "see explanation" at bounding box center [751, 67] width 201 height 32
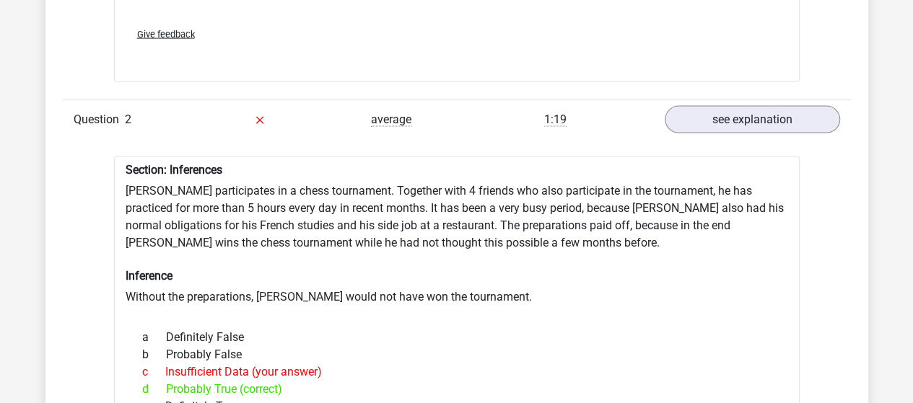
scroll to position [1545, 0]
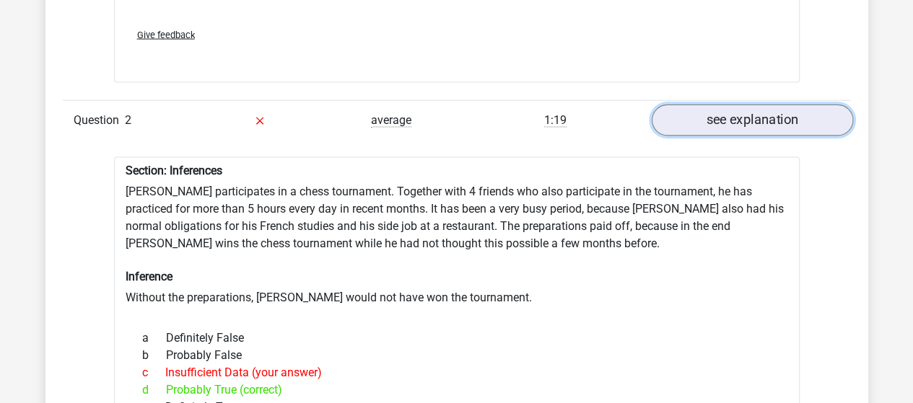
click at [721, 109] on link "see explanation" at bounding box center [751, 121] width 201 height 32
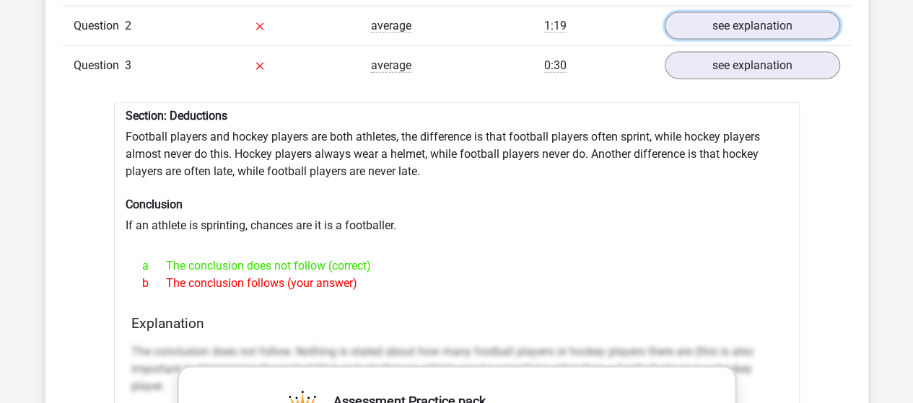
scroll to position [1644, 0]
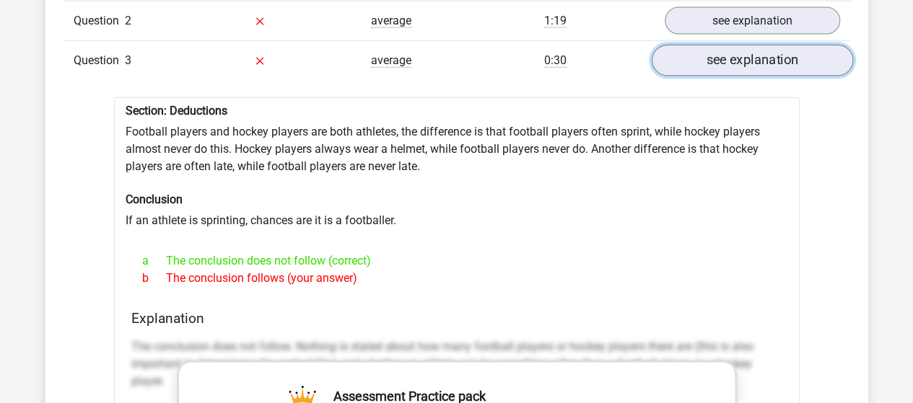
click at [747, 54] on link "see explanation" at bounding box center [751, 61] width 201 height 32
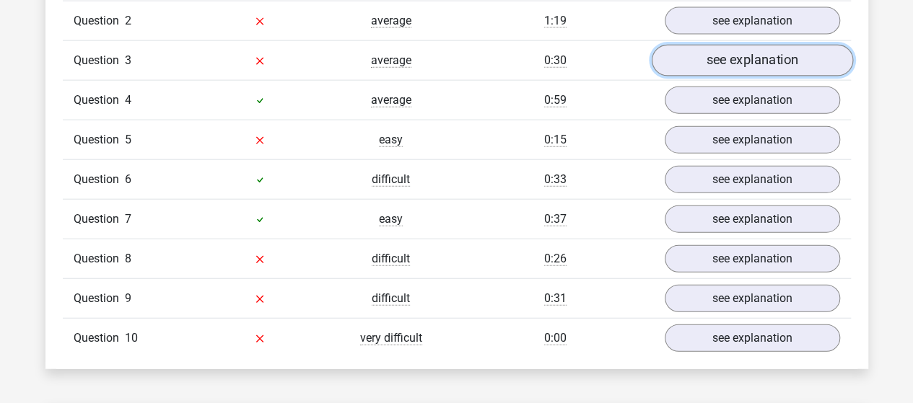
click at [747, 45] on link "see explanation" at bounding box center [751, 61] width 201 height 32
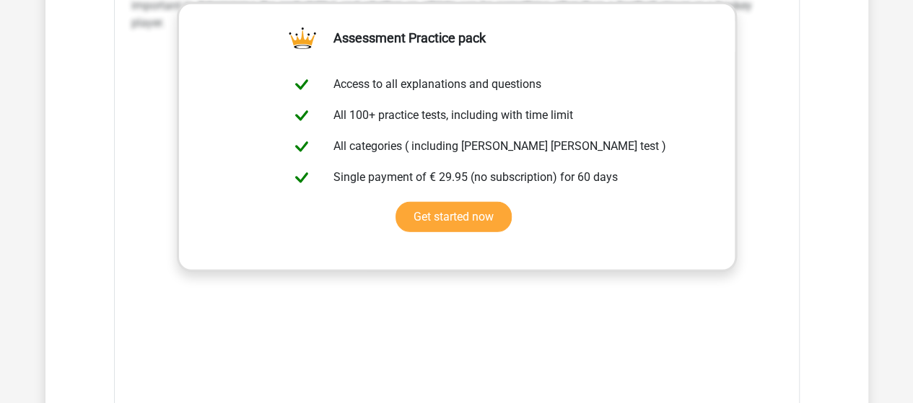
scroll to position [2004, 0]
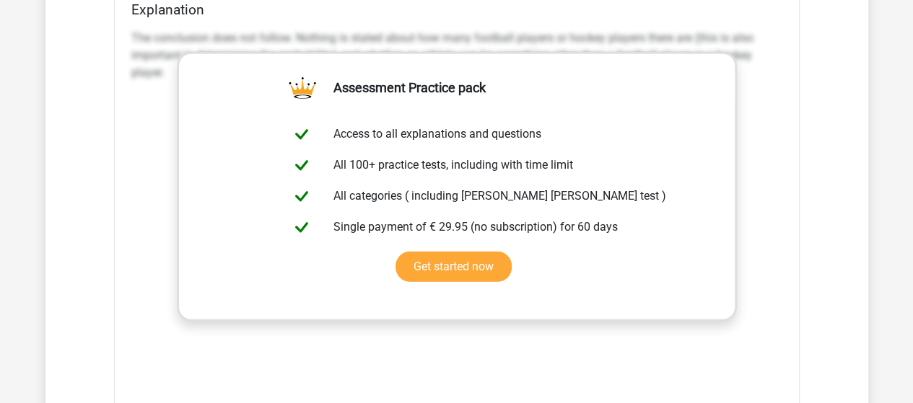
click at [771, 165] on div "The conclusion does not follow. Nothing is stated about how many football playe…" at bounding box center [456, 240] width 651 height 433
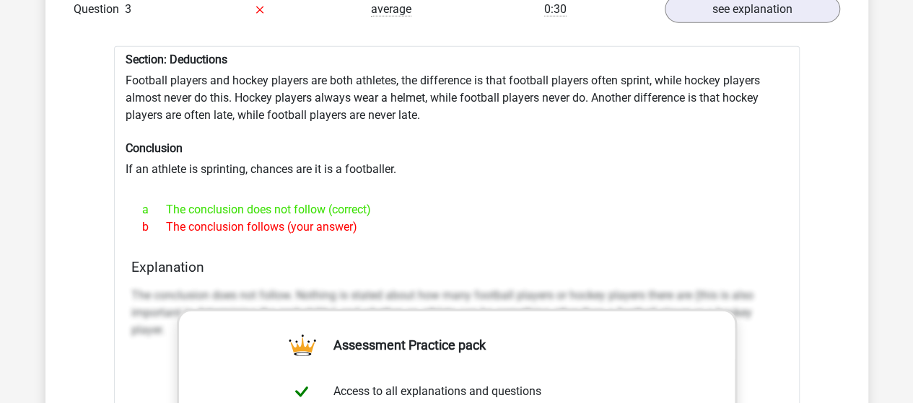
scroll to position [1653, 0]
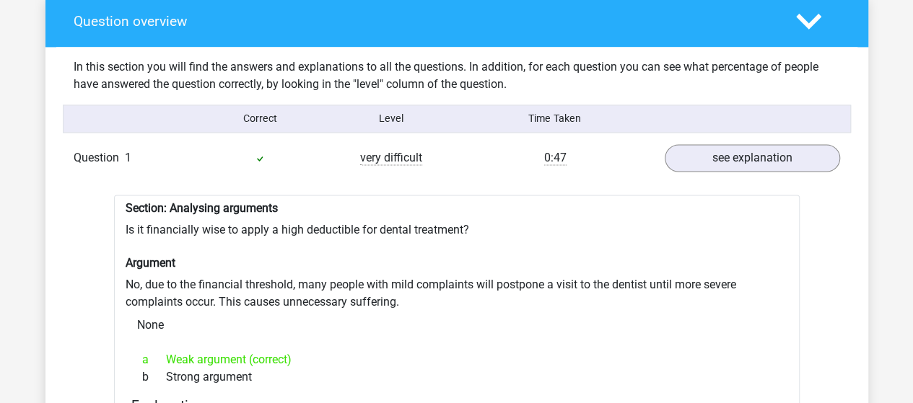
scroll to position [1058, 0]
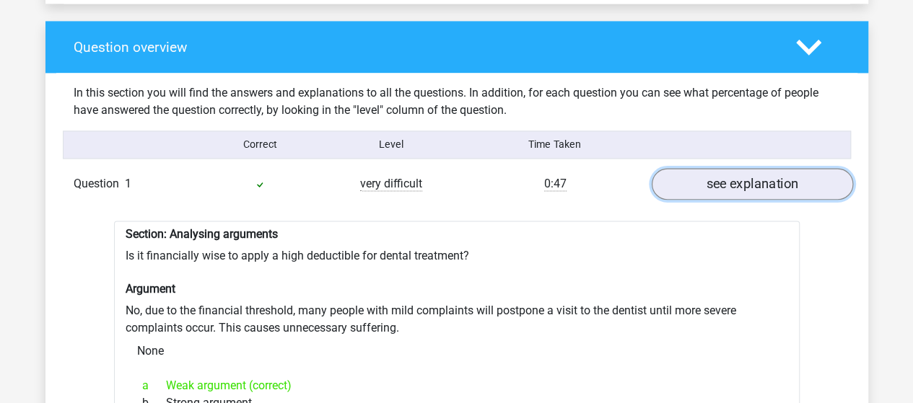
click at [719, 181] on link "see explanation" at bounding box center [751, 184] width 201 height 32
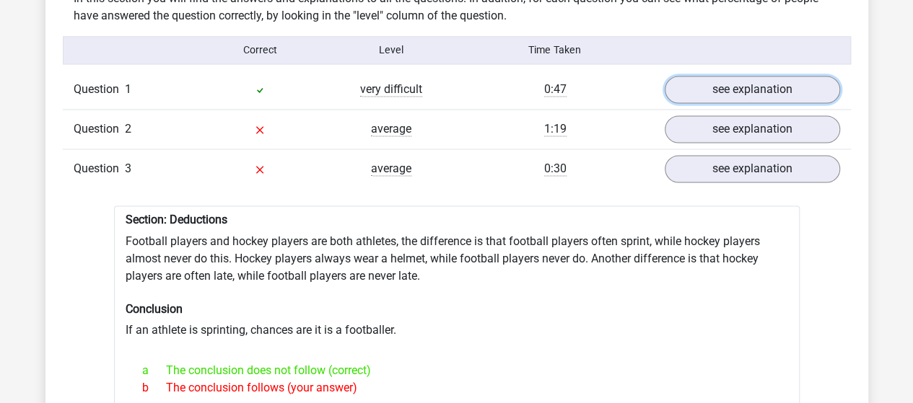
scroll to position [1139, 0]
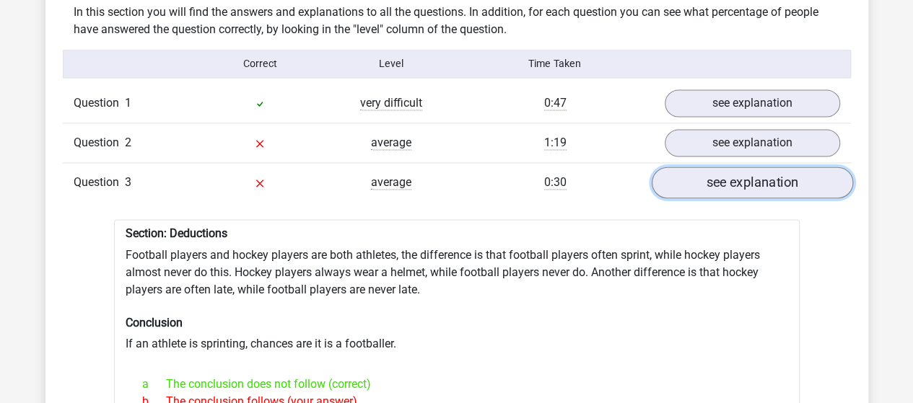
click at [734, 168] on link "see explanation" at bounding box center [751, 183] width 201 height 32
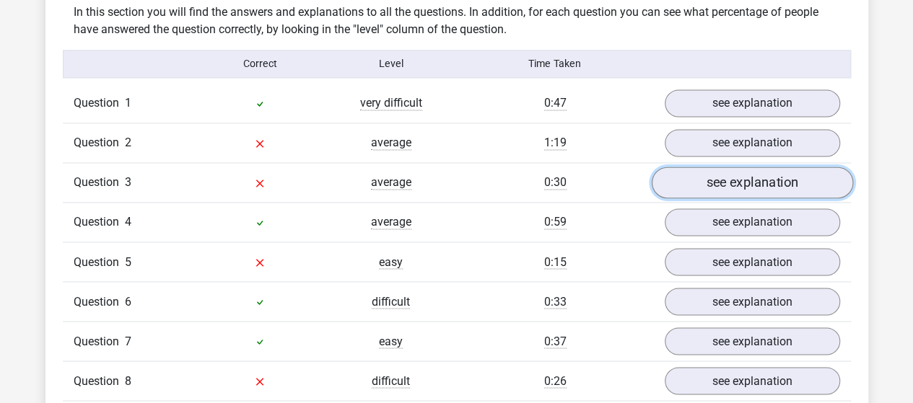
click at [734, 168] on link "see explanation" at bounding box center [751, 183] width 201 height 32
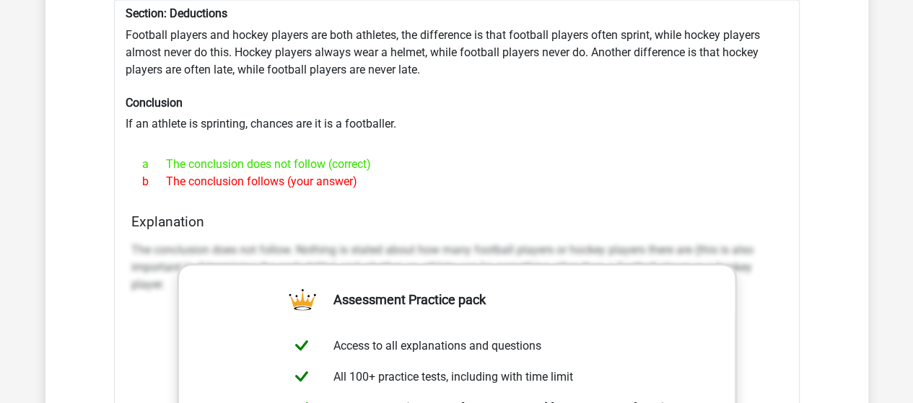
scroll to position [1360, 0]
click at [521, 212] on h4 "Explanation" at bounding box center [456, 220] width 651 height 17
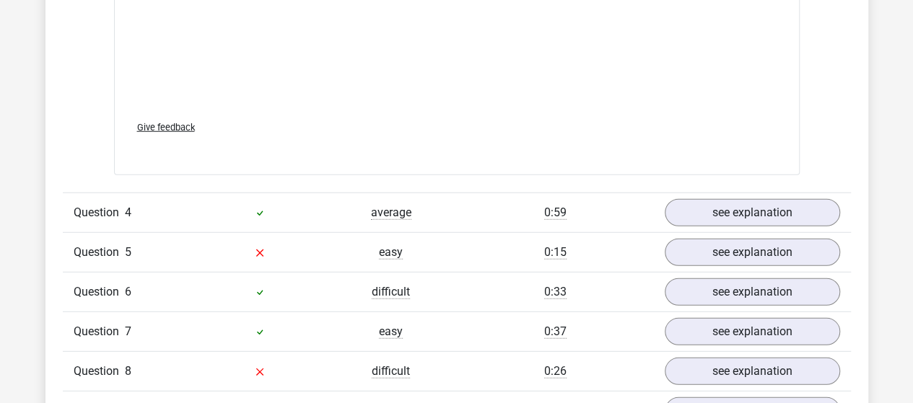
scroll to position [1942, 0]
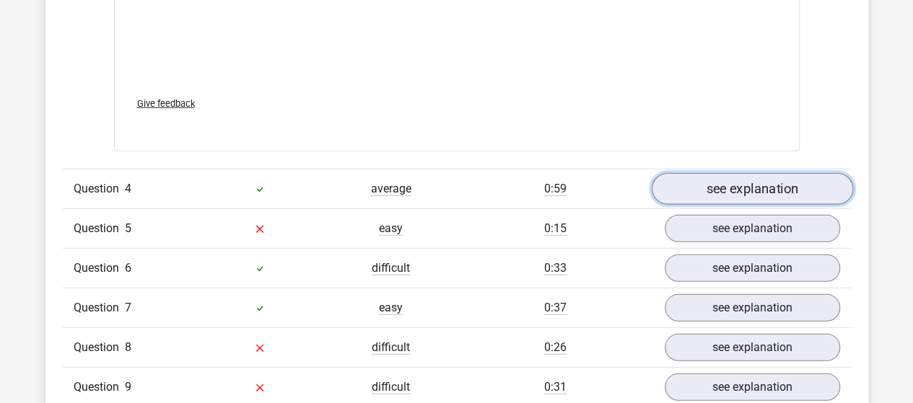
click at [710, 185] on link "see explanation" at bounding box center [751, 189] width 201 height 32
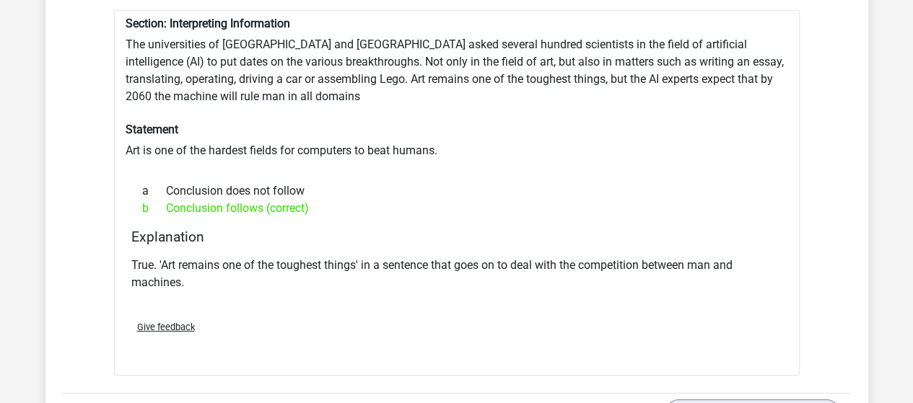
scroll to position [2160, 0]
click at [518, 256] on p "True. 'Art remains one of the toughest things' in a sentence that goes on to de…" at bounding box center [456, 273] width 651 height 35
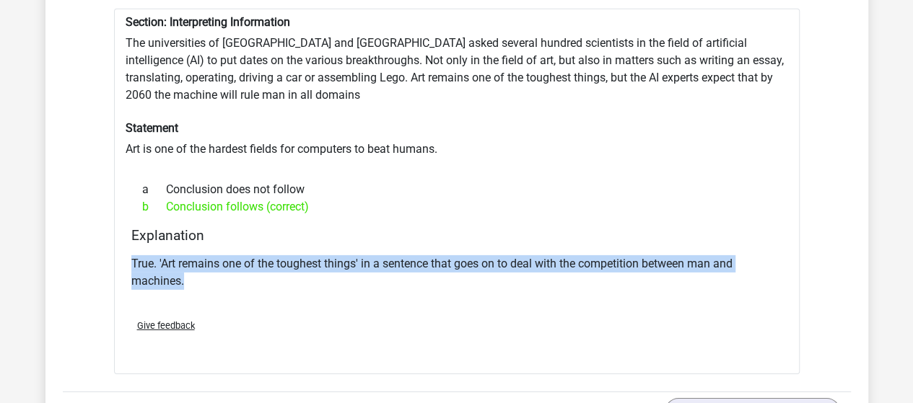
click at [518, 256] on p "True. 'Art remains one of the toughest things' in a sentence that goes on to de…" at bounding box center [456, 273] width 651 height 35
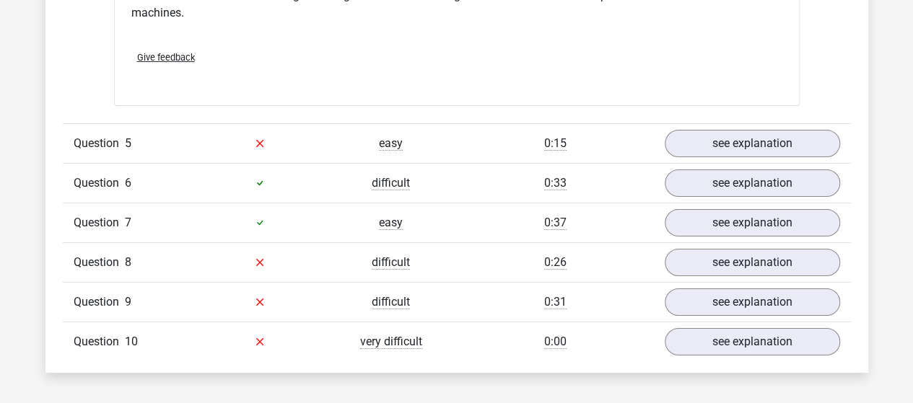
scroll to position [2429, 0]
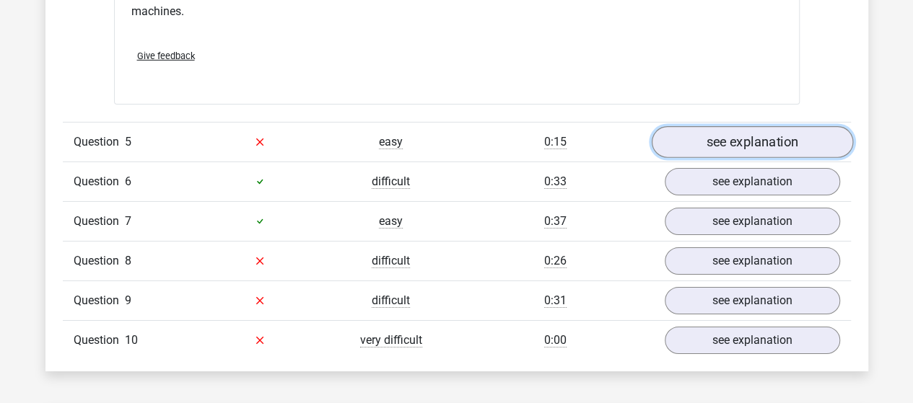
click at [751, 129] on link "see explanation" at bounding box center [751, 142] width 201 height 32
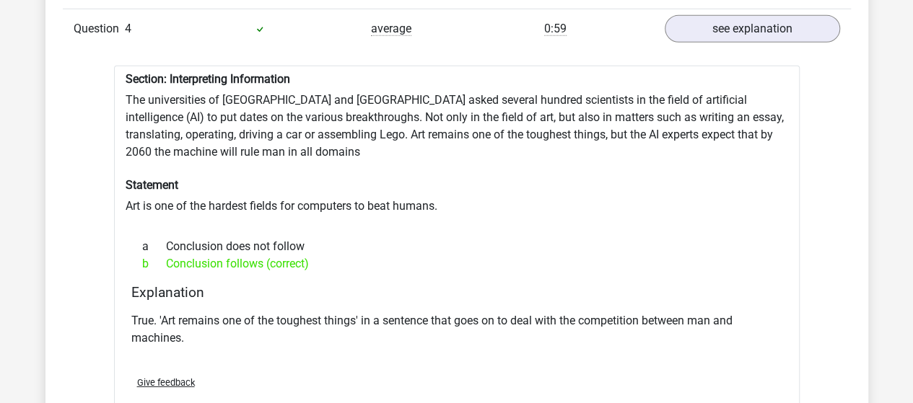
scroll to position [2102, 0]
click at [720, 15] on link "see explanation" at bounding box center [751, 30] width 201 height 32
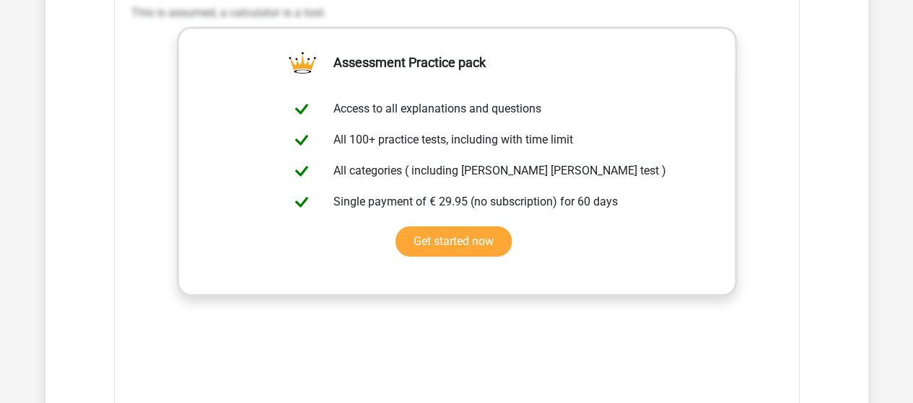
scroll to position [2411, 0]
click at [754, 183] on div "This is assumed, a calculator is a tool." at bounding box center [456, 214] width 651 height 433
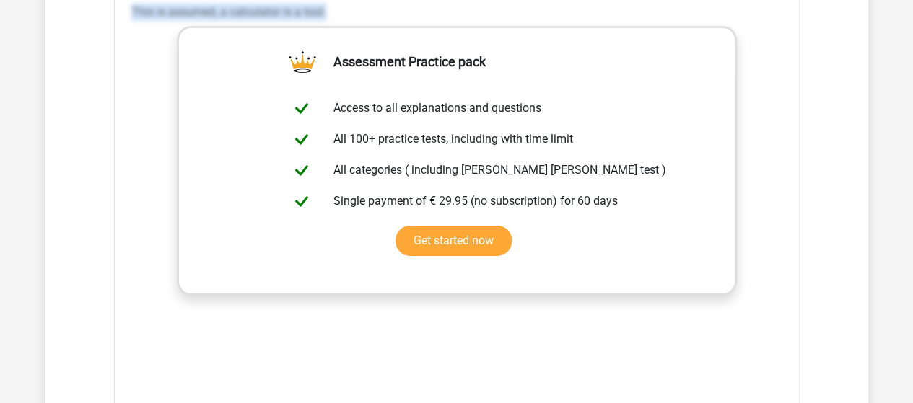
click at [754, 183] on div "This is assumed, a calculator is a tool." at bounding box center [456, 214] width 651 height 433
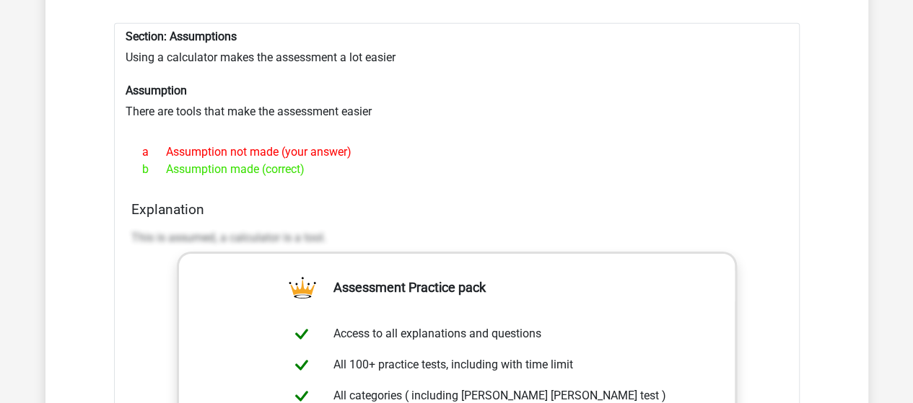
click at [754, 183] on div "Section: Assumptions Using a calculator makes the assessment a lot easier Assum…" at bounding box center [457, 373] width 686 height 701
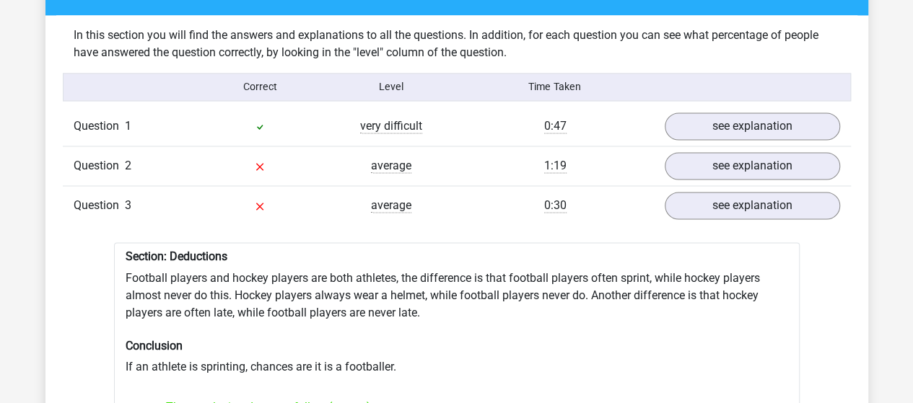
scroll to position [1097, 0]
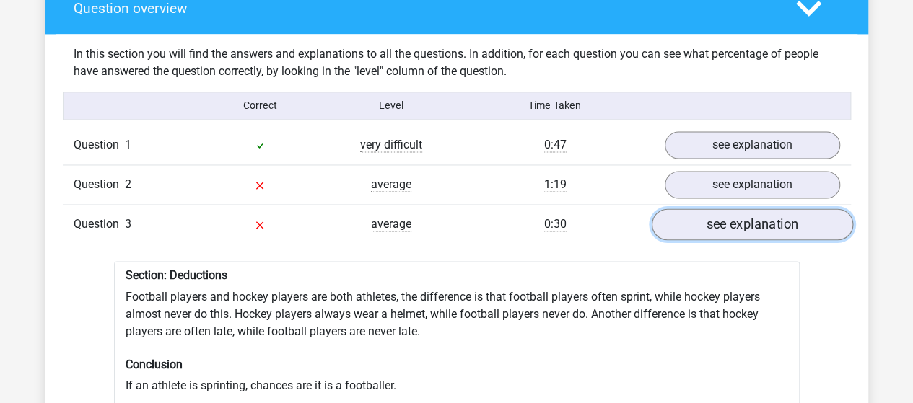
click at [724, 218] on link "see explanation" at bounding box center [751, 225] width 201 height 32
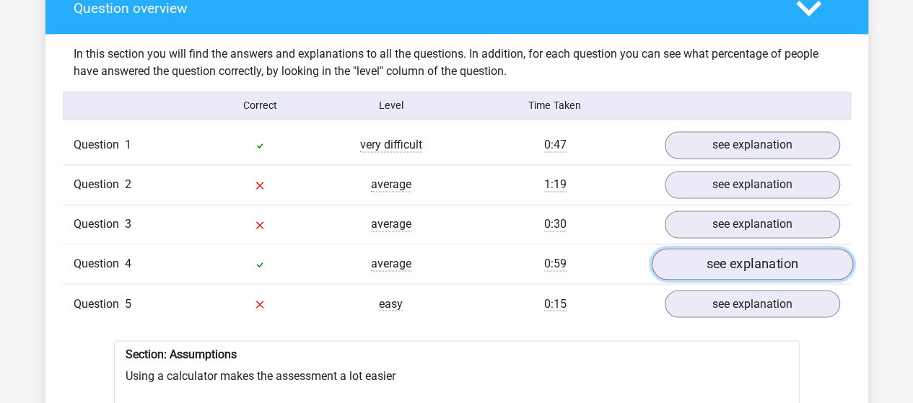
click at [717, 252] on link "see explanation" at bounding box center [751, 264] width 201 height 32
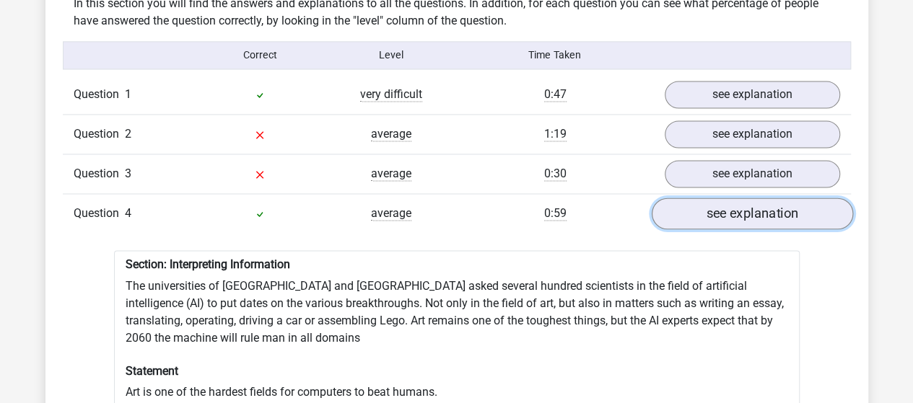
scroll to position [1124, 0]
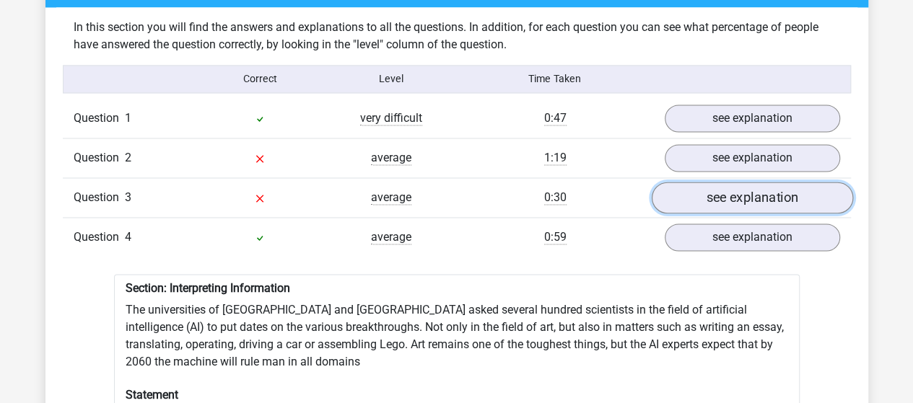
click at [721, 198] on link "see explanation" at bounding box center [751, 198] width 201 height 32
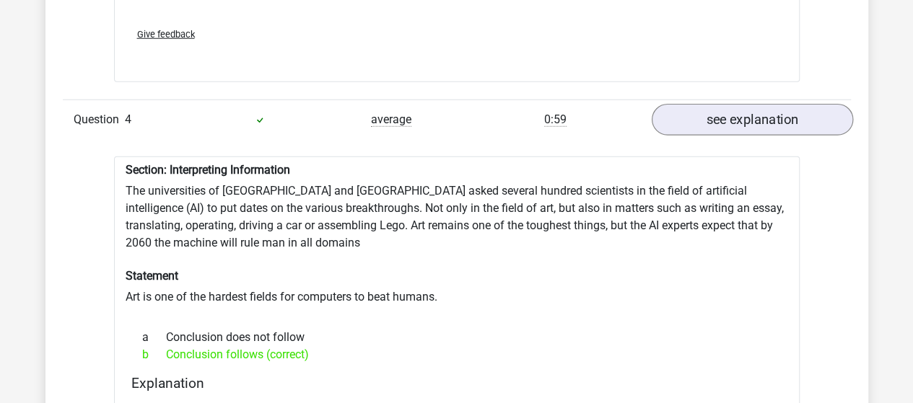
scroll to position [2012, 0]
click at [741, 108] on link "see explanation" at bounding box center [751, 119] width 201 height 32
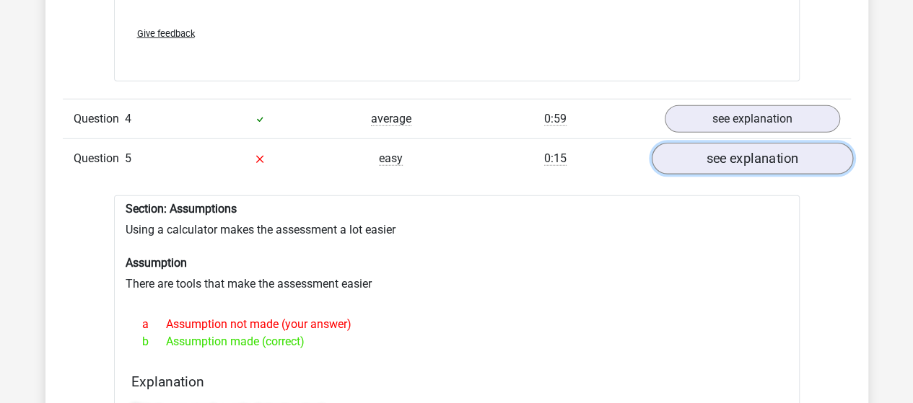
click at [736, 144] on link "see explanation" at bounding box center [751, 159] width 201 height 32
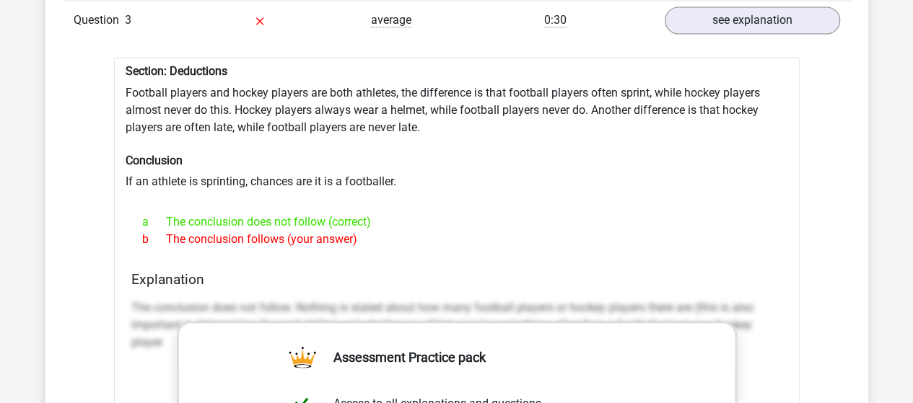
scroll to position [1299, 0]
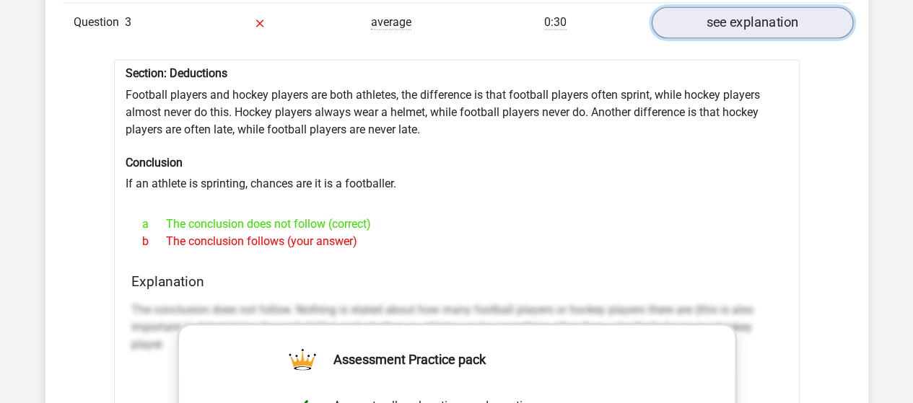
click at [733, 8] on link "see explanation" at bounding box center [751, 22] width 201 height 32
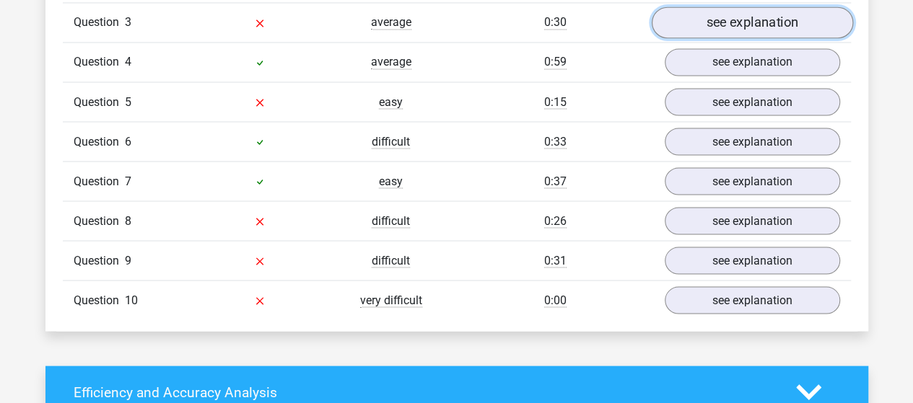
click at [720, 9] on link "see explanation" at bounding box center [751, 22] width 201 height 32
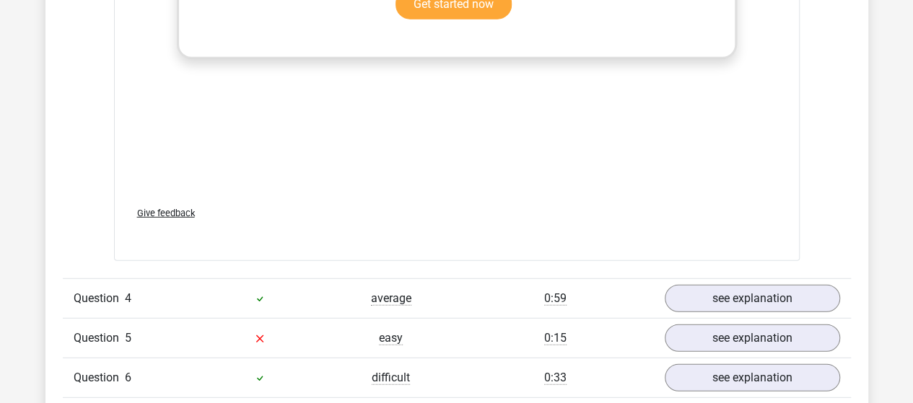
scroll to position [1887, 0]
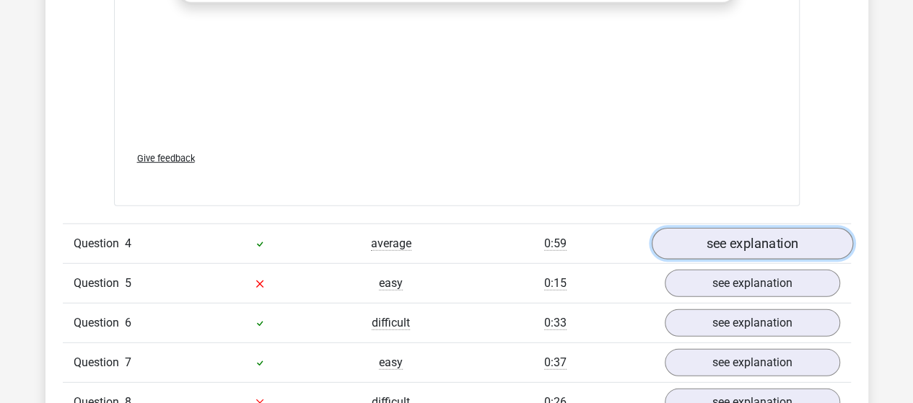
click at [730, 228] on link "see explanation" at bounding box center [751, 244] width 201 height 32
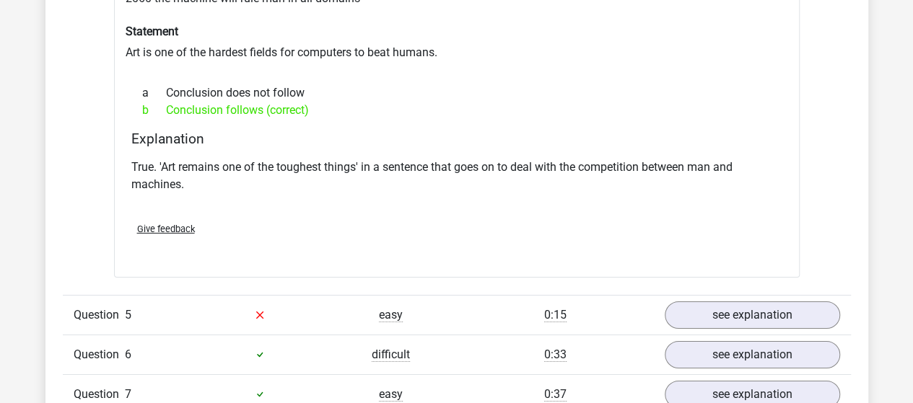
scroll to position [2261, 0]
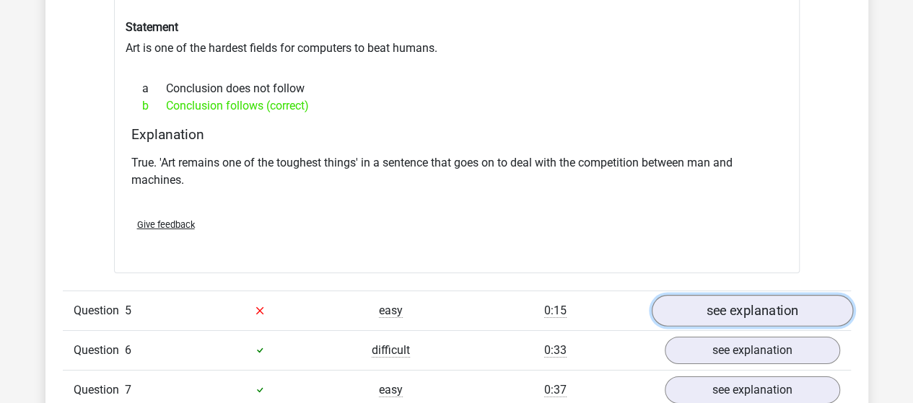
click at [728, 298] on link "see explanation" at bounding box center [751, 311] width 201 height 32
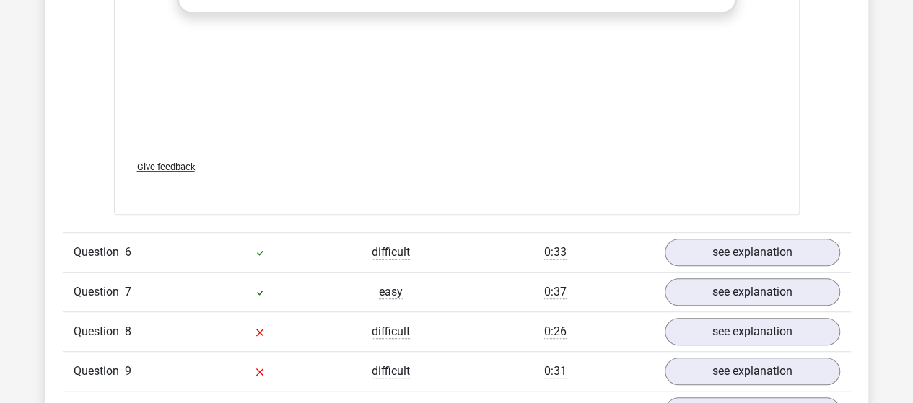
scroll to position [3094, 0]
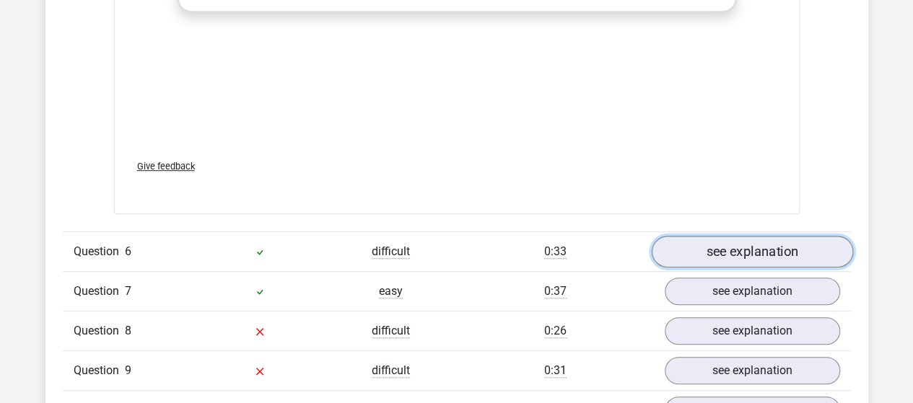
click at [732, 237] on link "see explanation" at bounding box center [751, 252] width 201 height 32
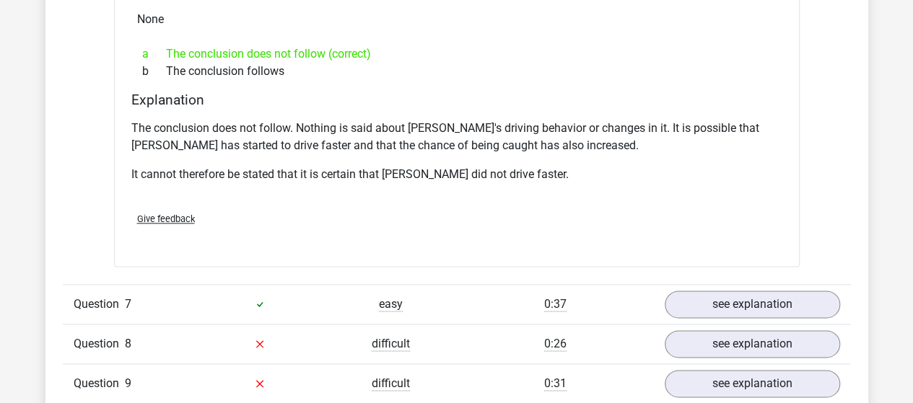
scroll to position [3573, 0]
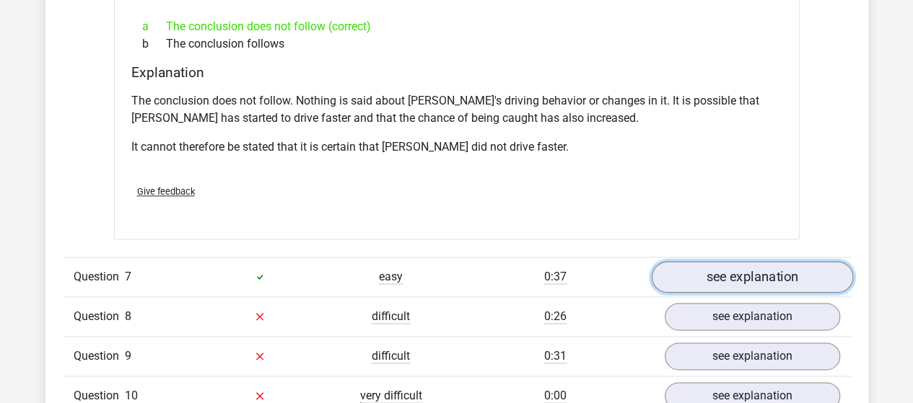
click at [724, 261] on link "see explanation" at bounding box center [751, 277] width 201 height 32
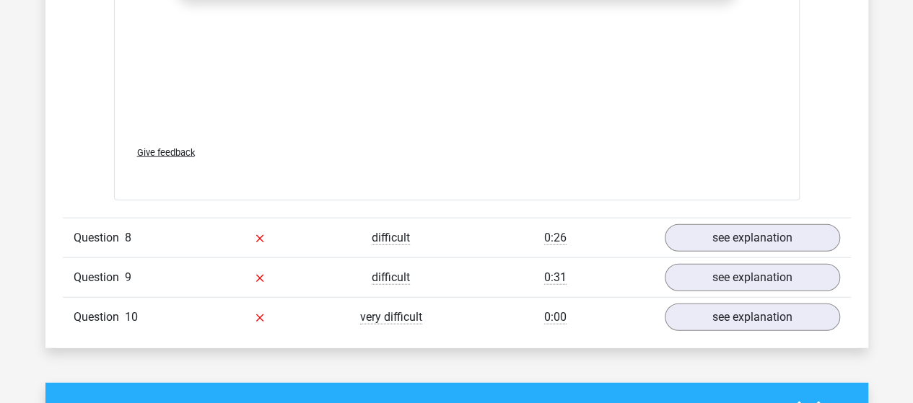
scroll to position [4405, 0]
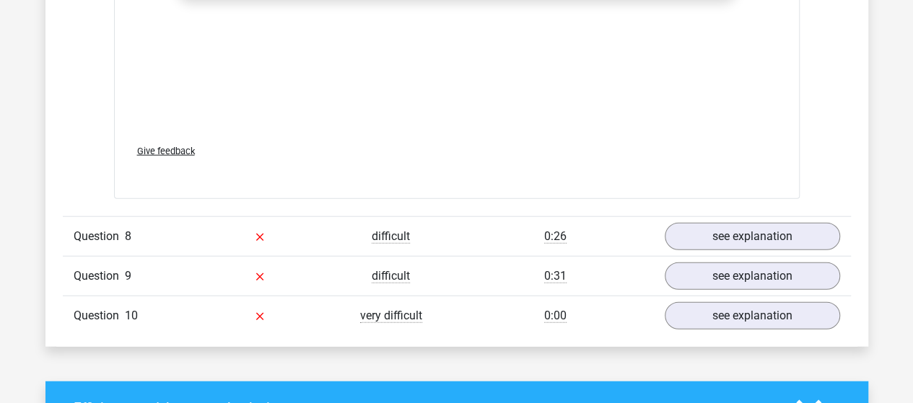
click at [707, 217] on div "Question 8 difficult 0:26 see explanation" at bounding box center [457, 237] width 788 height 40
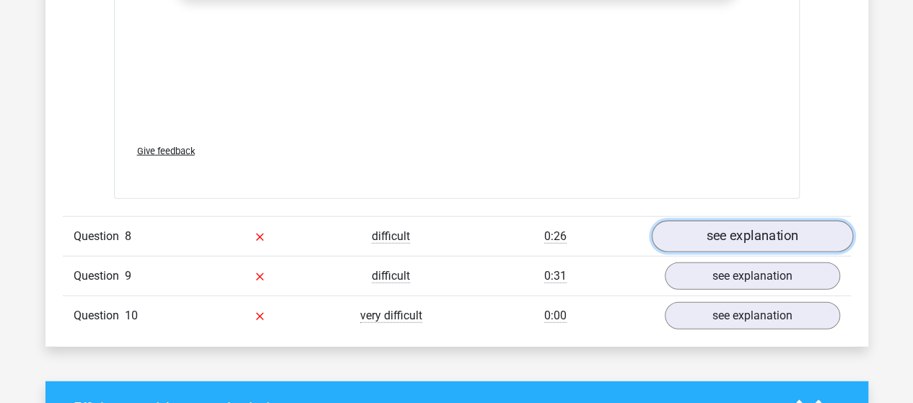
click at [707, 221] on link "see explanation" at bounding box center [751, 237] width 201 height 32
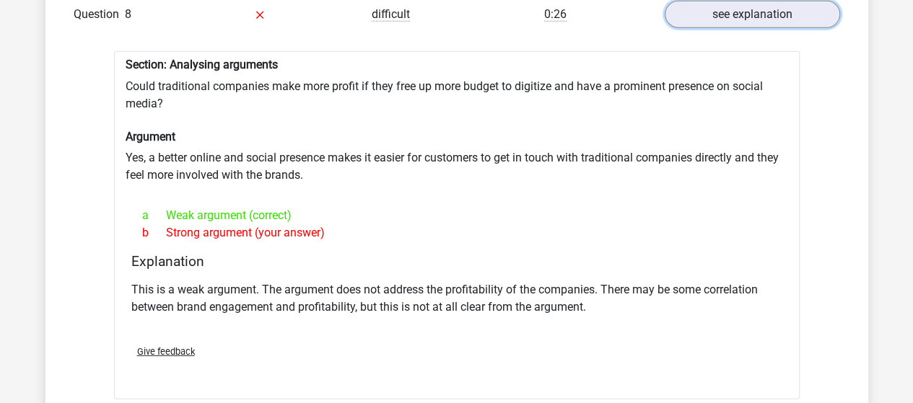
scroll to position [4628, 0]
click at [439, 124] on div "Section: Analysing arguments Could traditional companies make more profit if th…" at bounding box center [457, 225] width 686 height 349
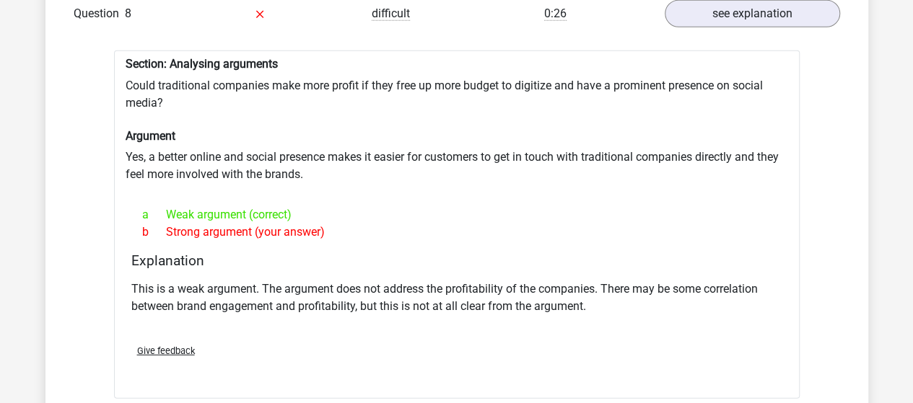
click at [471, 224] on div "b Strong argument (your answer)" at bounding box center [456, 232] width 651 height 17
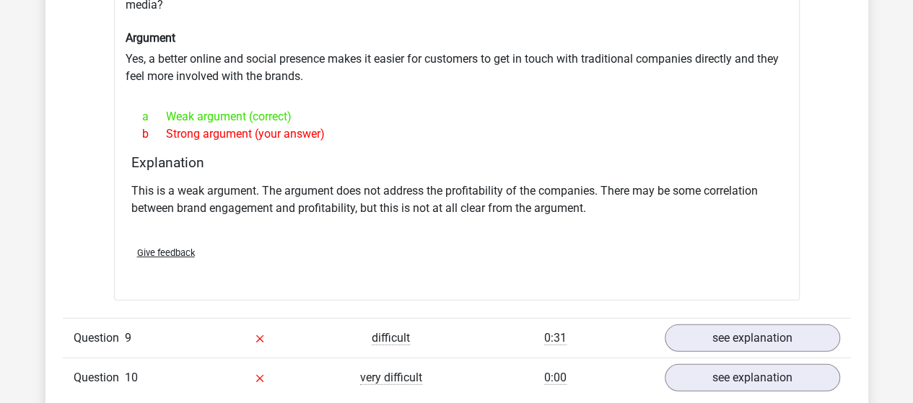
scroll to position [4777, 0]
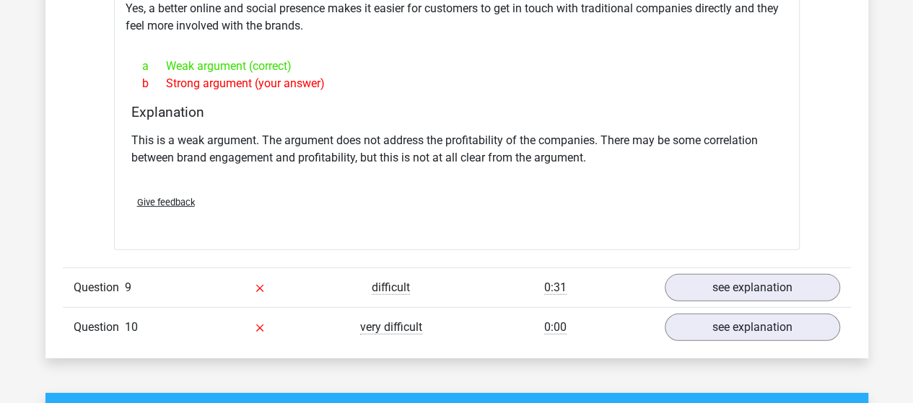
click at [722, 307] on div "Question 10 very difficult 0:00 see explanation" at bounding box center [457, 327] width 788 height 40
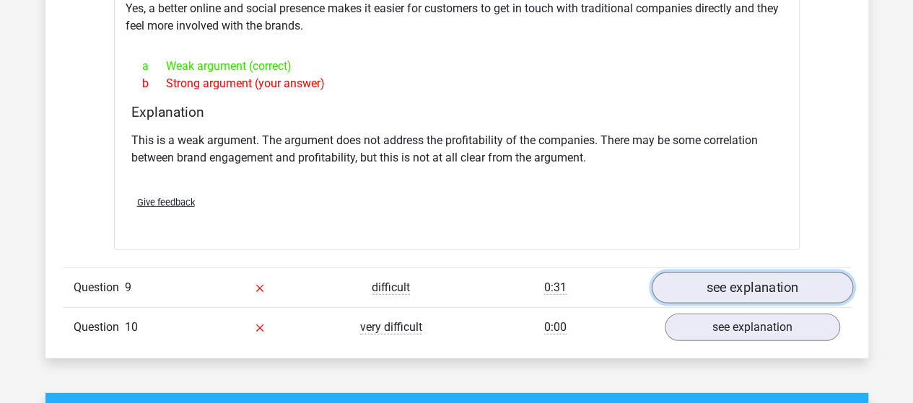
click at [715, 272] on link "see explanation" at bounding box center [751, 288] width 201 height 32
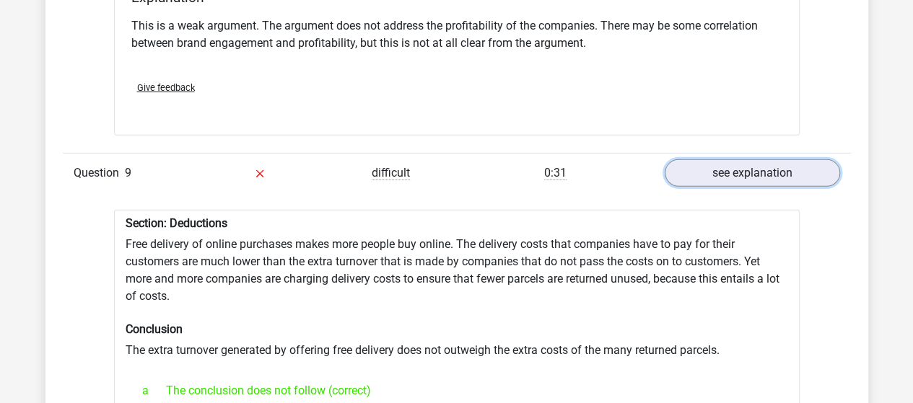
scroll to position [4889, 0]
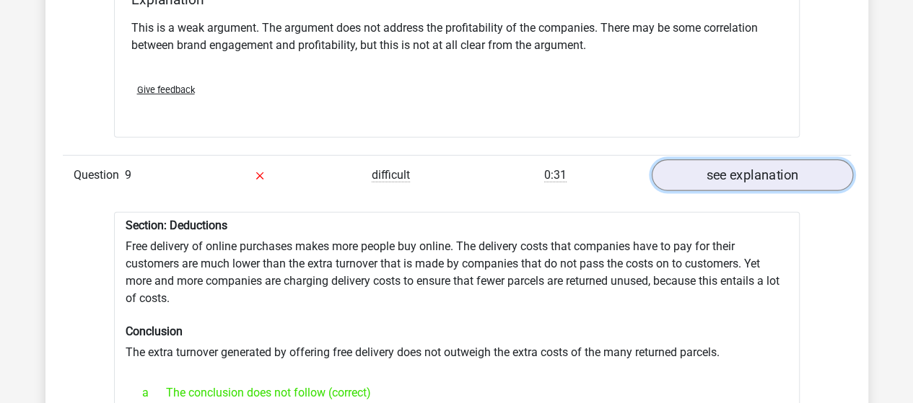
click at [721, 160] on link "see explanation" at bounding box center [751, 176] width 201 height 32
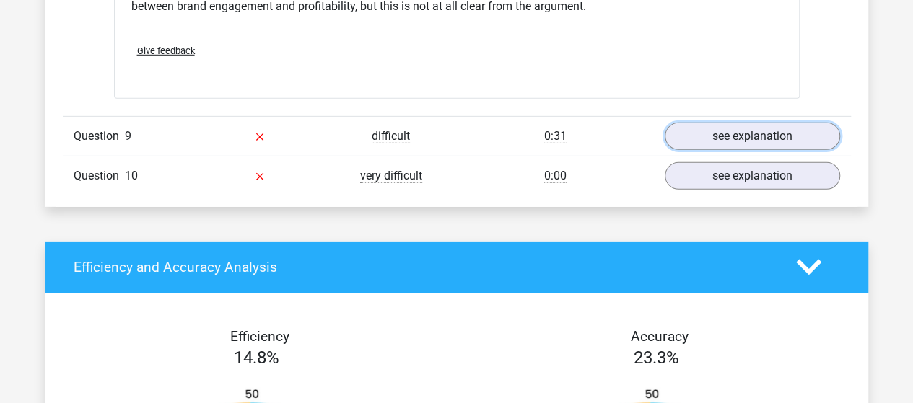
scroll to position [4935, 0]
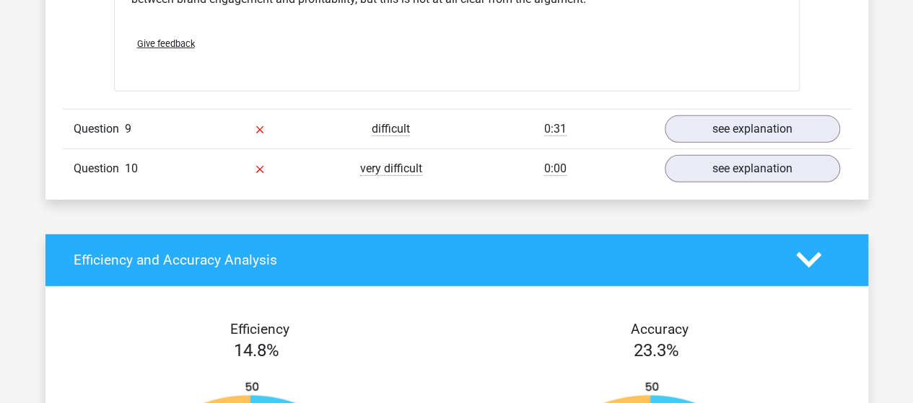
click at [715, 149] on div "Question 10 very difficult 0:00 see explanation" at bounding box center [457, 169] width 788 height 40
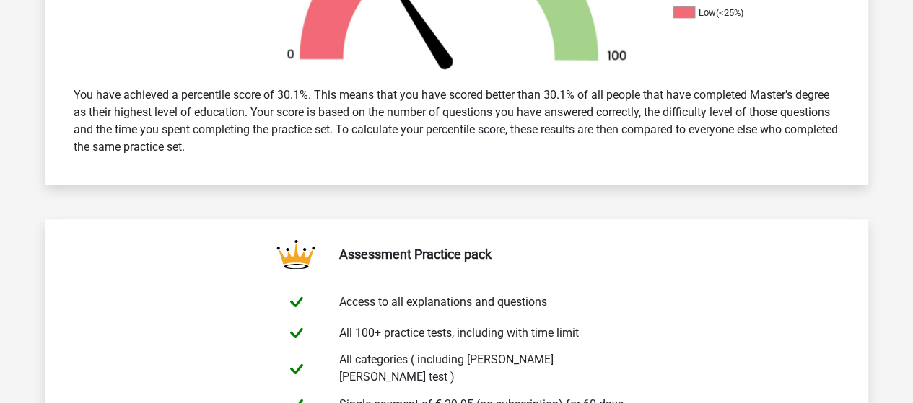
scroll to position [0, 0]
